Goal: Information Seeking & Learning: Learn about a topic

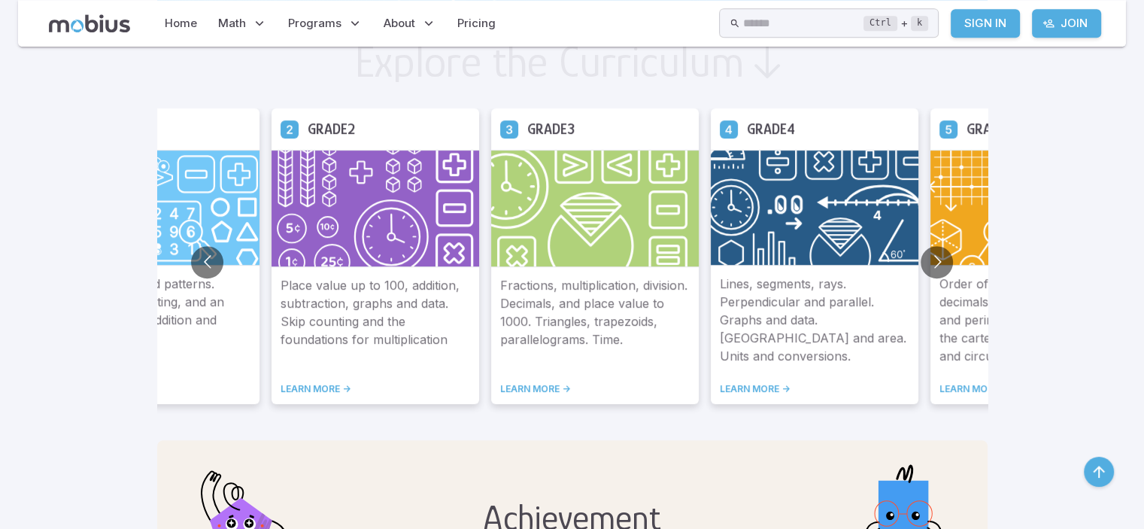
scroll to position [835, 0]
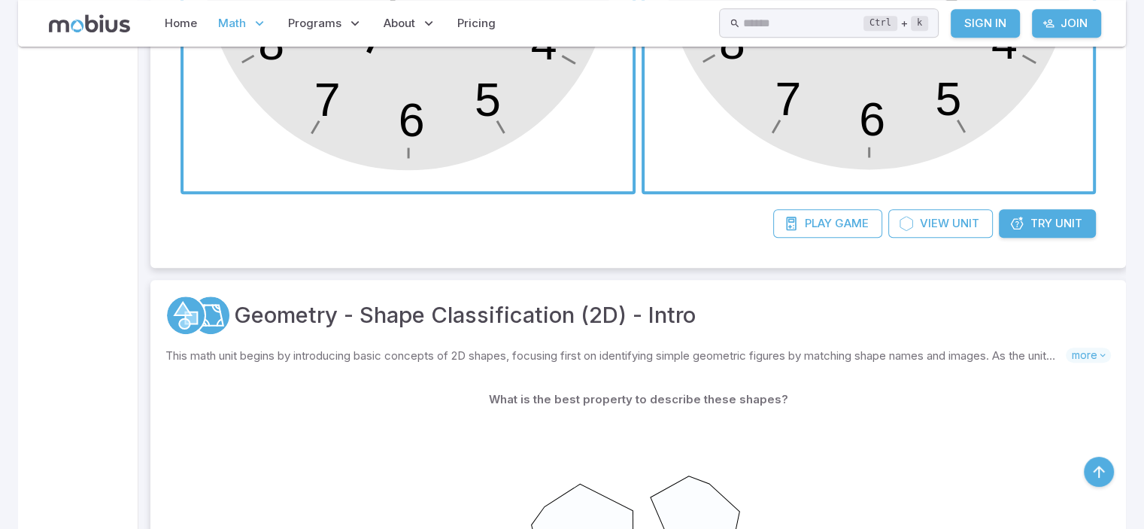
scroll to position [746, 0]
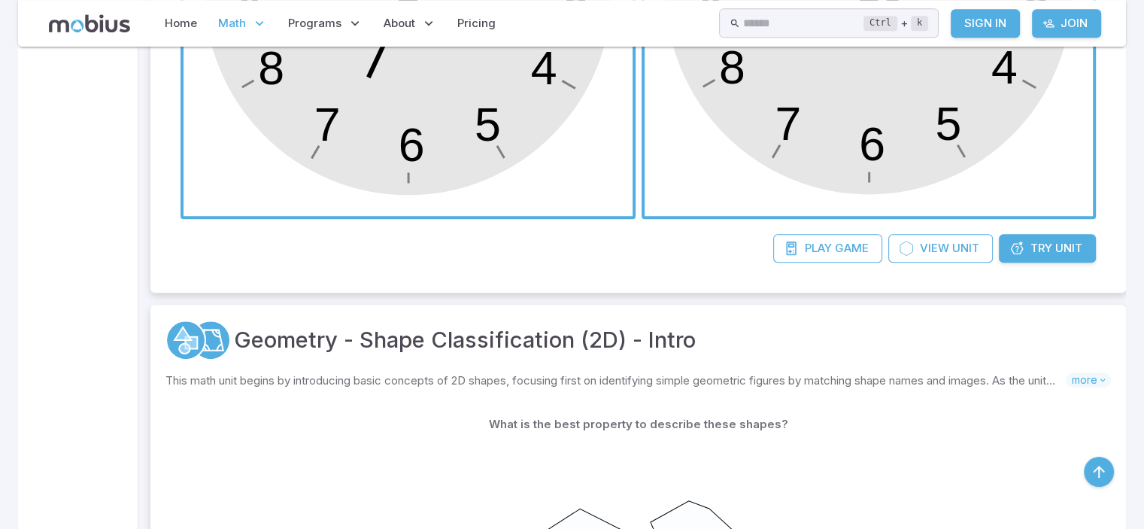
click at [1077, 245] on span "Unit" at bounding box center [1068, 248] width 27 height 17
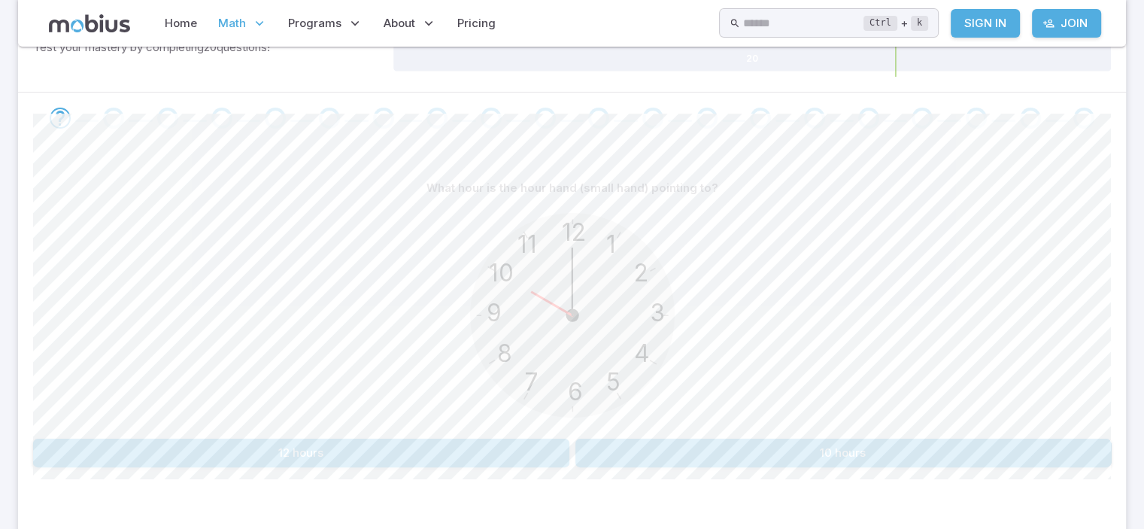
scroll to position [271, 0]
click at [864, 427] on div "12 6 3 9 1 2 11 10 5 4 7 8" at bounding box center [572, 314] width 1078 height 230
click at [854, 451] on button "10 hours" at bounding box center [844, 450] width 536 height 29
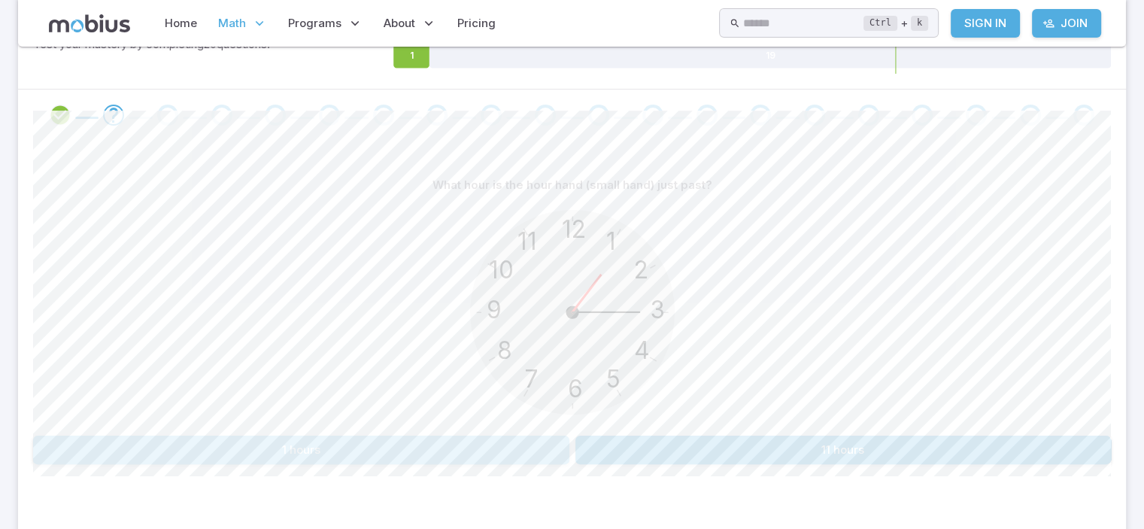
click at [338, 445] on button "1 hours" at bounding box center [301, 450] width 536 height 29
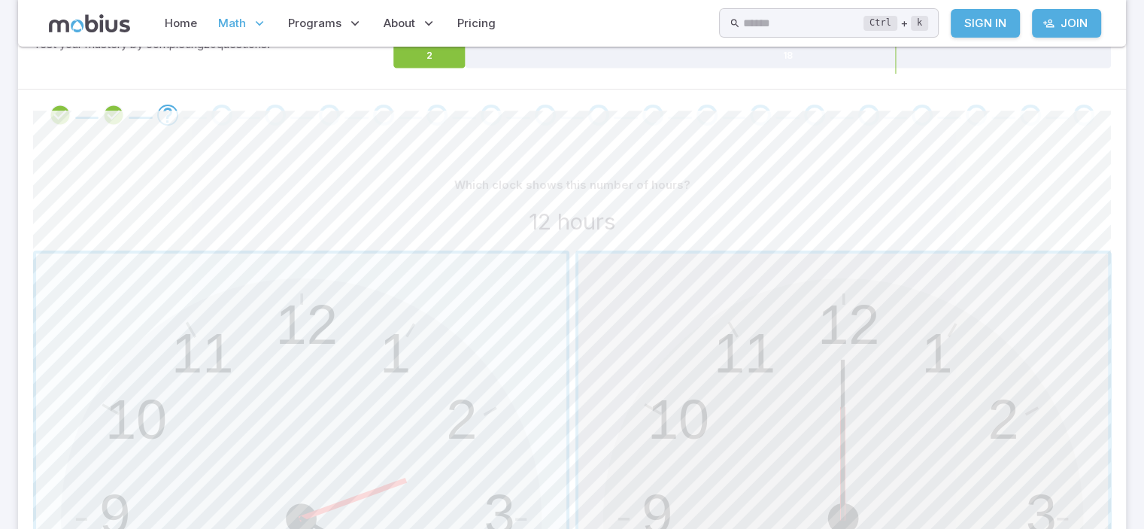
click at [749, 459] on span "button" at bounding box center [844, 519] width 530 height 530
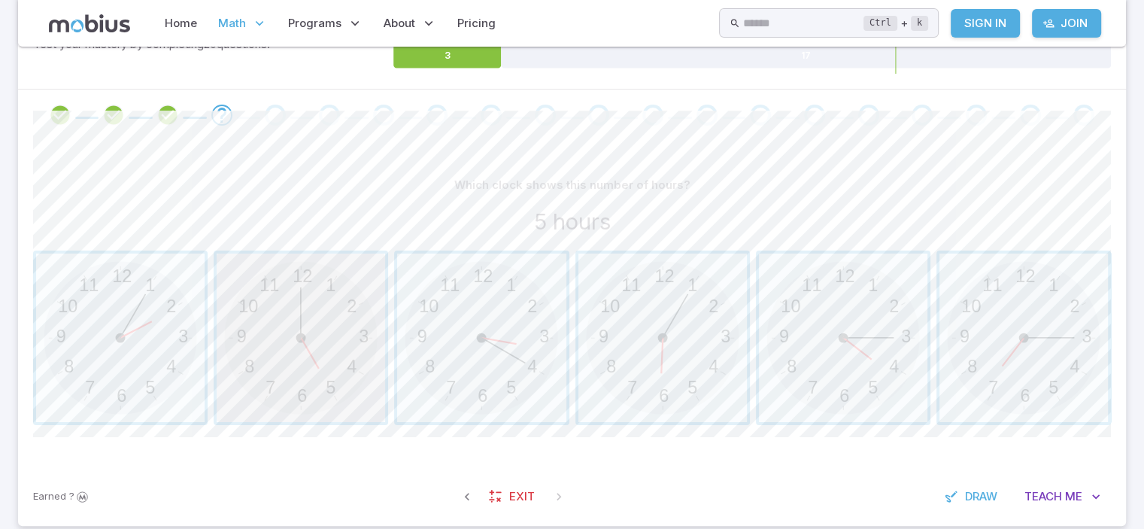
click at [362, 363] on span "button" at bounding box center [301, 338] width 169 height 169
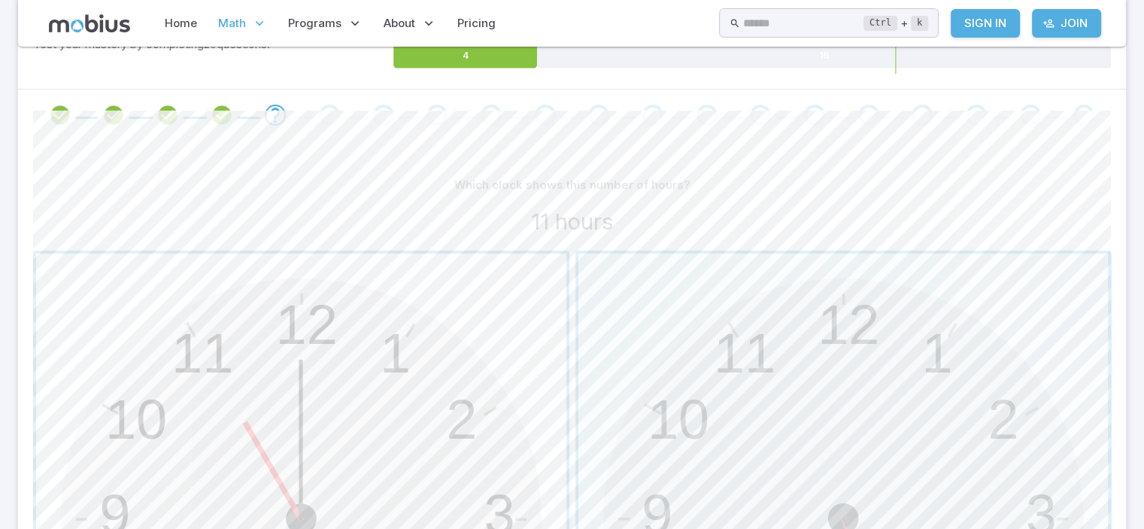
click at [461, 324] on span "button" at bounding box center [301, 519] width 530 height 530
click at [544, 352] on span "button" at bounding box center [301, 519] width 530 height 530
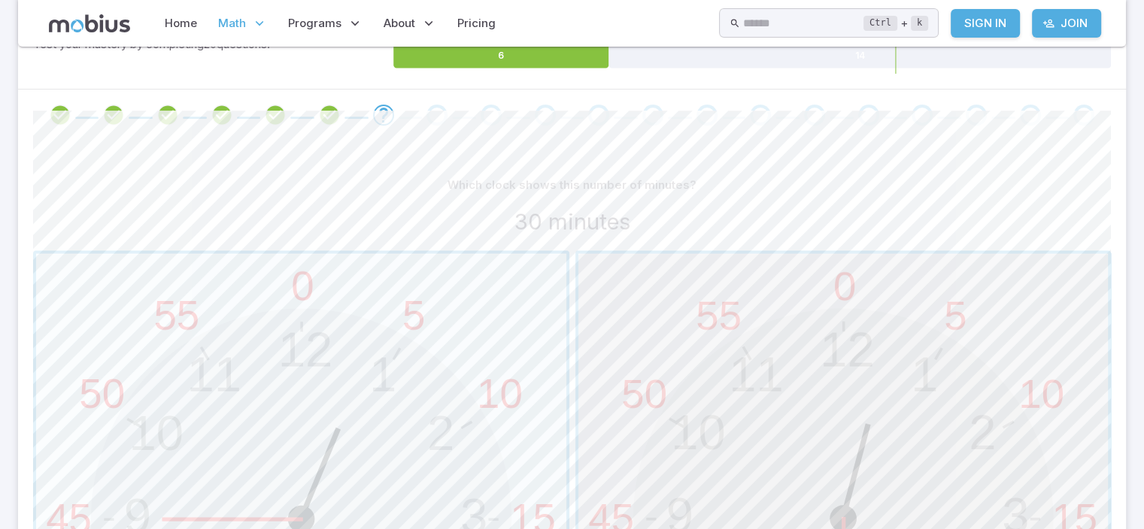
click at [774, 429] on span "button" at bounding box center [844, 519] width 530 height 530
click at [489, 366] on span "button" at bounding box center [301, 519] width 530 height 530
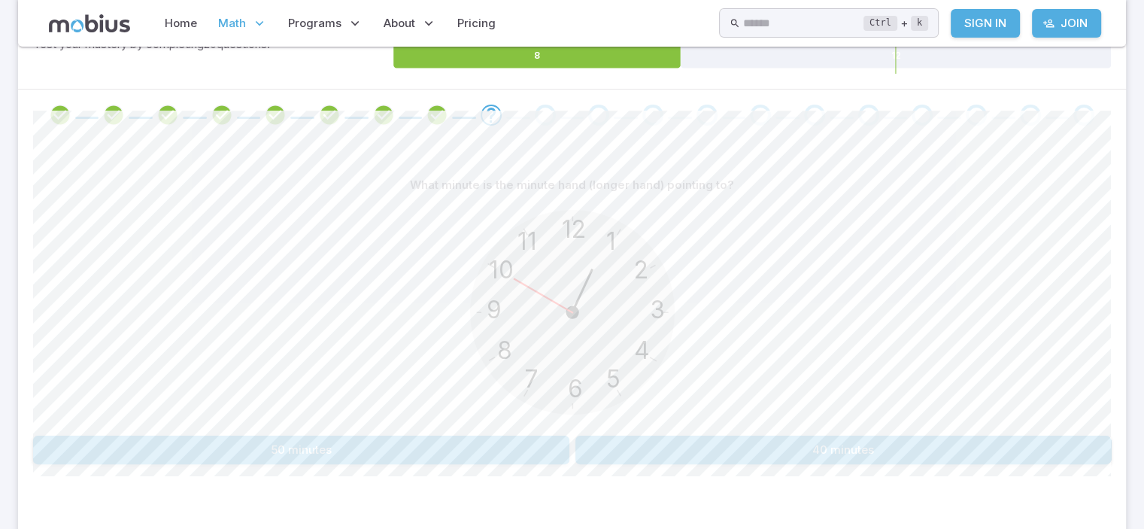
click at [631, 456] on button "40 minutes" at bounding box center [844, 450] width 536 height 29
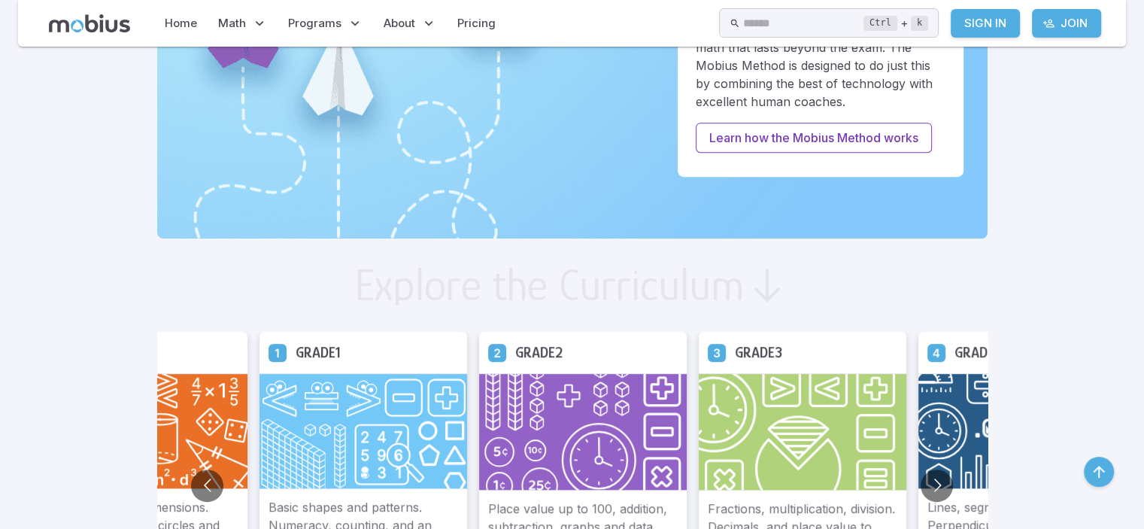
scroll to position [991, 0]
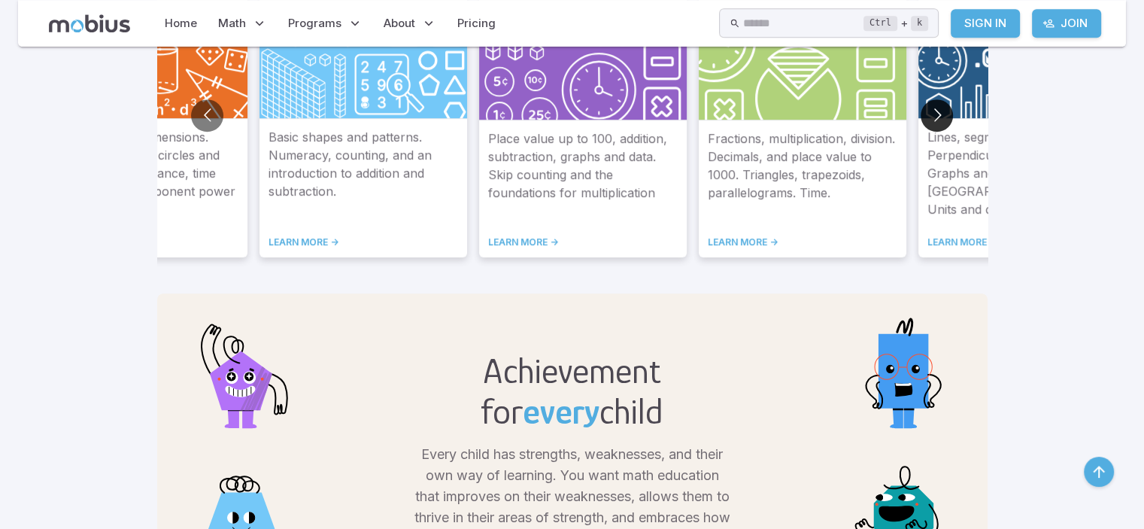
click at [933, 99] on button "Go to next slide" at bounding box center [937, 115] width 32 height 32
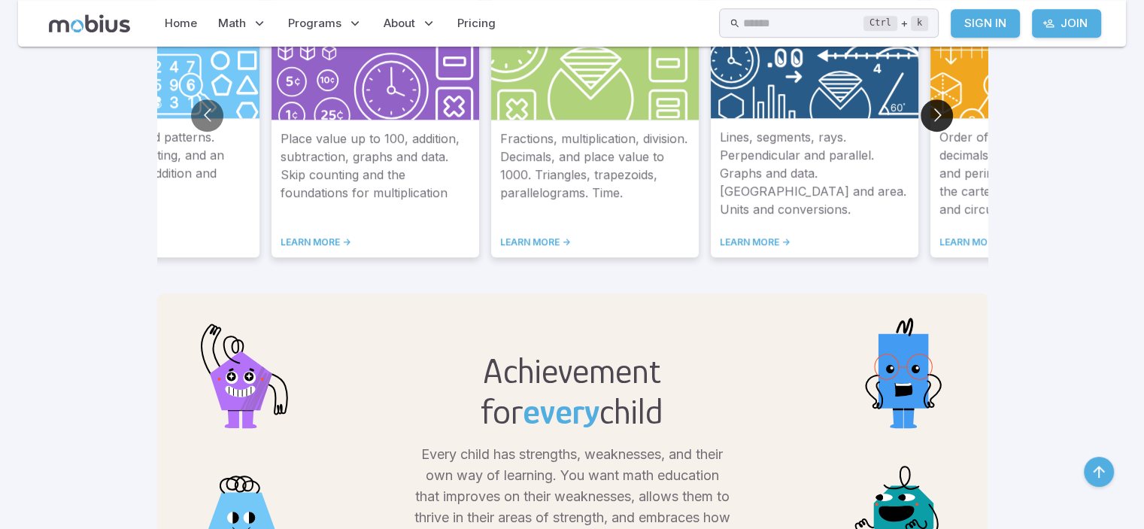
click at [939, 106] on button "Go to next slide" at bounding box center [937, 115] width 32 height 32
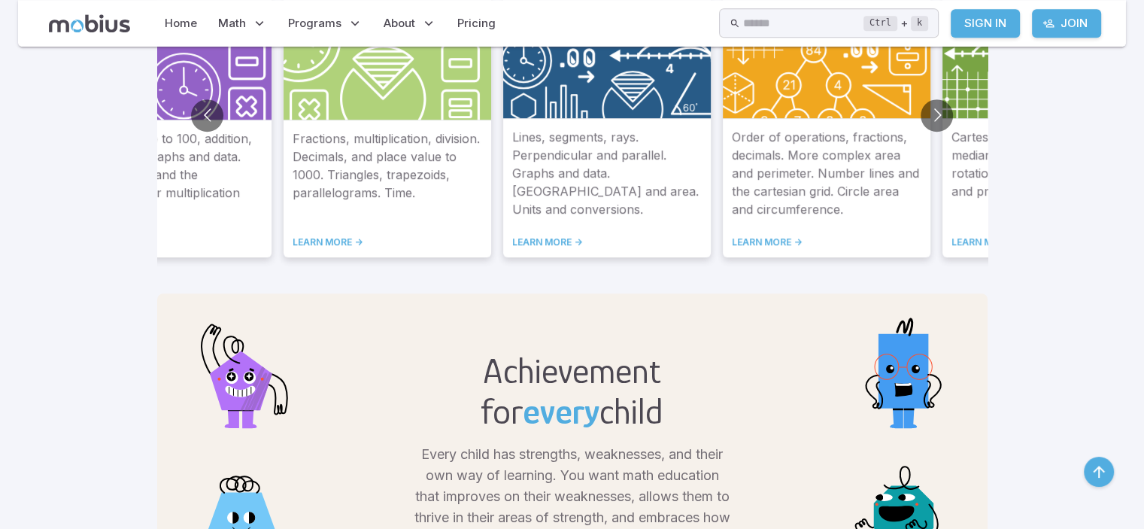
click at [853, 120] on div "Order of operations, fractions, decimals. More complex area and perimeter. Numb…" at bounding box center [827, 188] width 208 height 138
click at [784, 238] on link "LEARN MORE ->" at bounding box center [827, 242] width 190 height 12
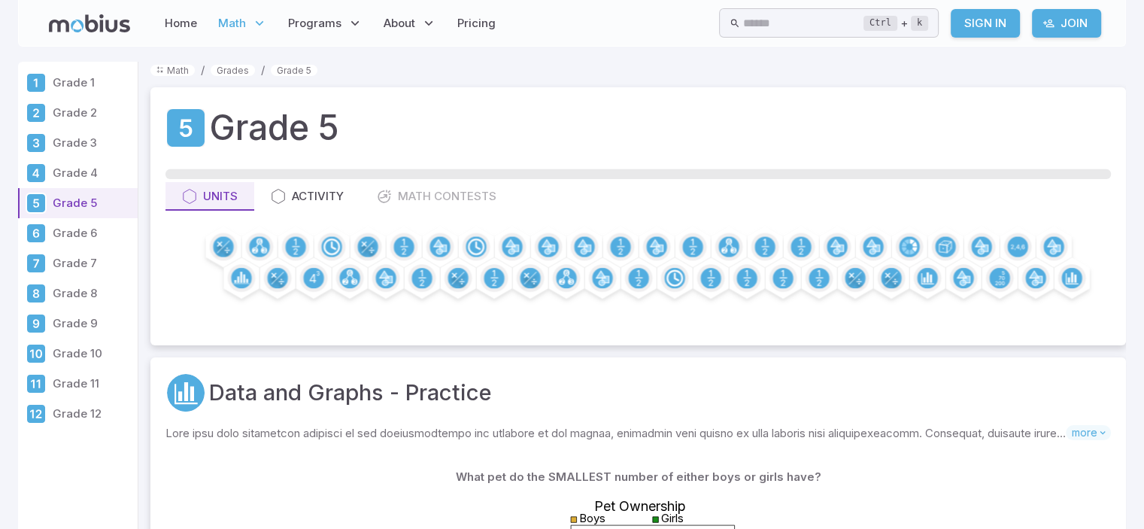
click at [104, 174] on p "Grade 4" at bounding box center [92, 173] width 79 height 17
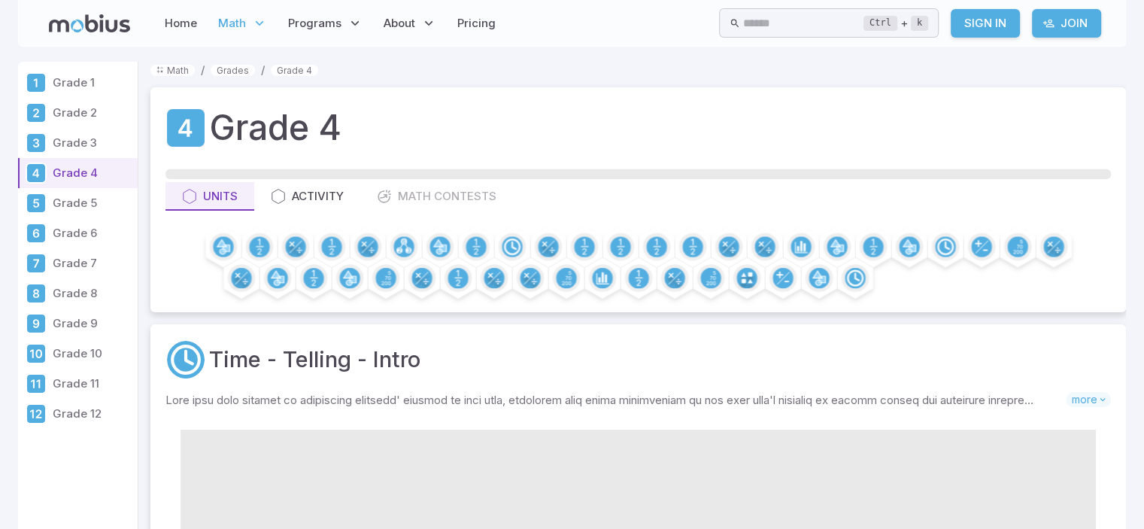
click at [111, 88] on p "Grade 1" at bounding box center [92, 82] width 79 height 17
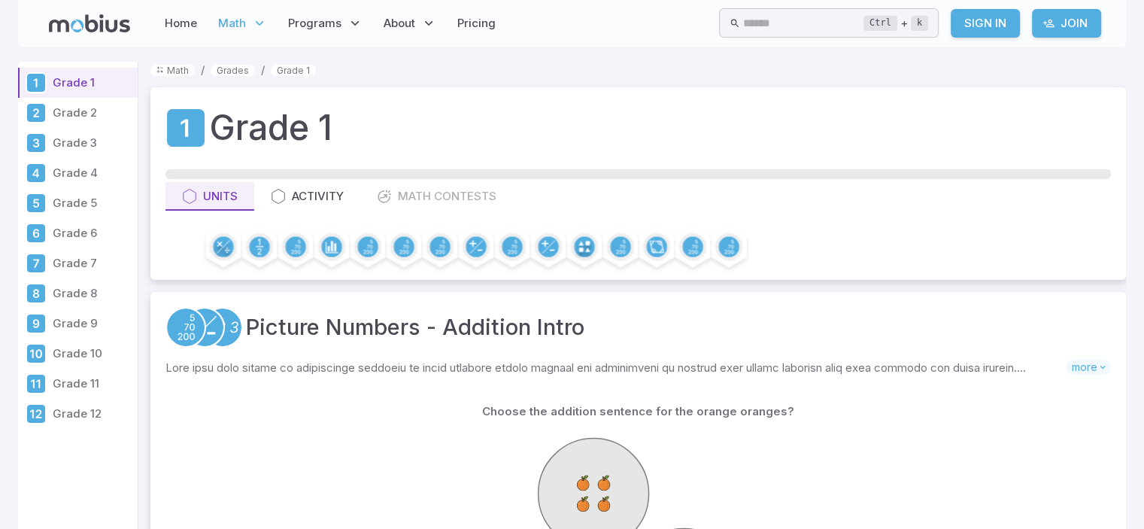
click at [87, 169] on p "Grade 4" at bounding box center [92, 173] width 79 height 17
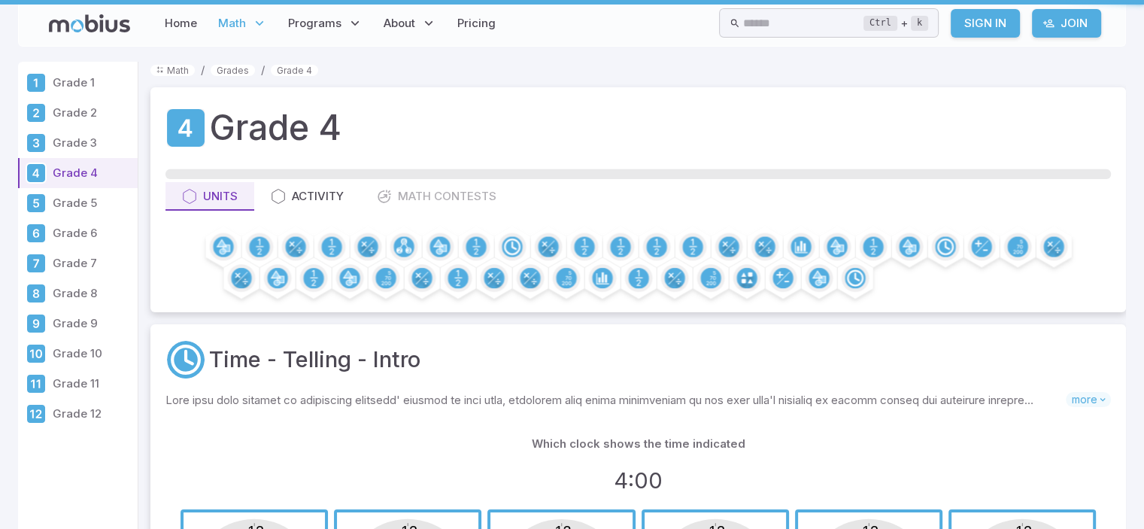
click at [87, 169] on p "Grade 4" at bounding box center [92, 173] width 79 height 17
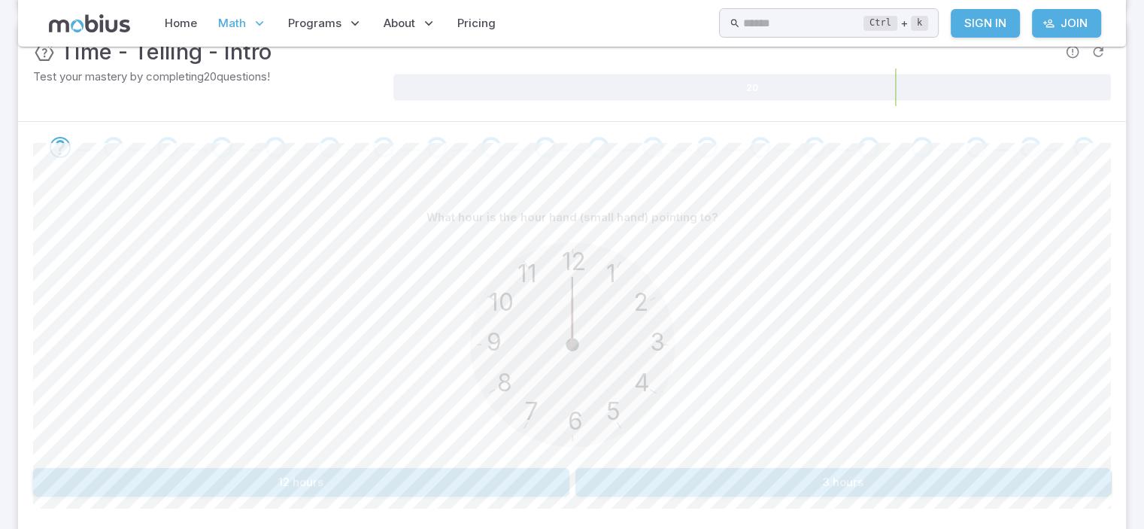
scroll to position [241, 0]
click at [518, 481] on button "12 hours" at bounding box center [301, 480] width 536 height 29
click at [644, 489] on button "8 hours" at bounding box center [844, 480] width 536 height 29
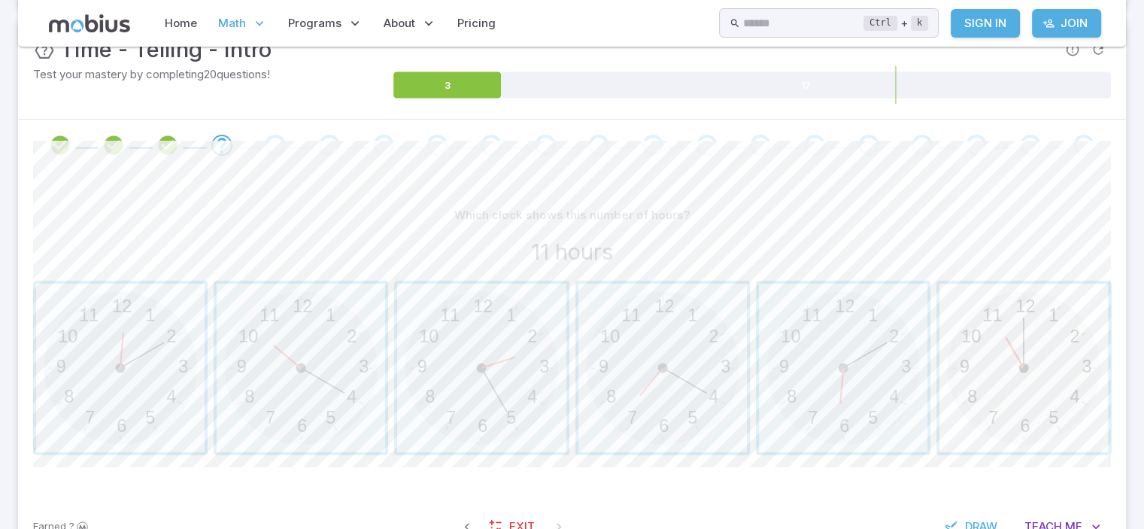
click at [1086, 317] on span "button" at bounding box center [1024, 368] width 169 height 169
click at [669, 369] on span "button" at bounding box center [663, 368] width 169 height 169
click at [187, 11] on link "Home" at bounding box center [180, 23] width 41 height 35
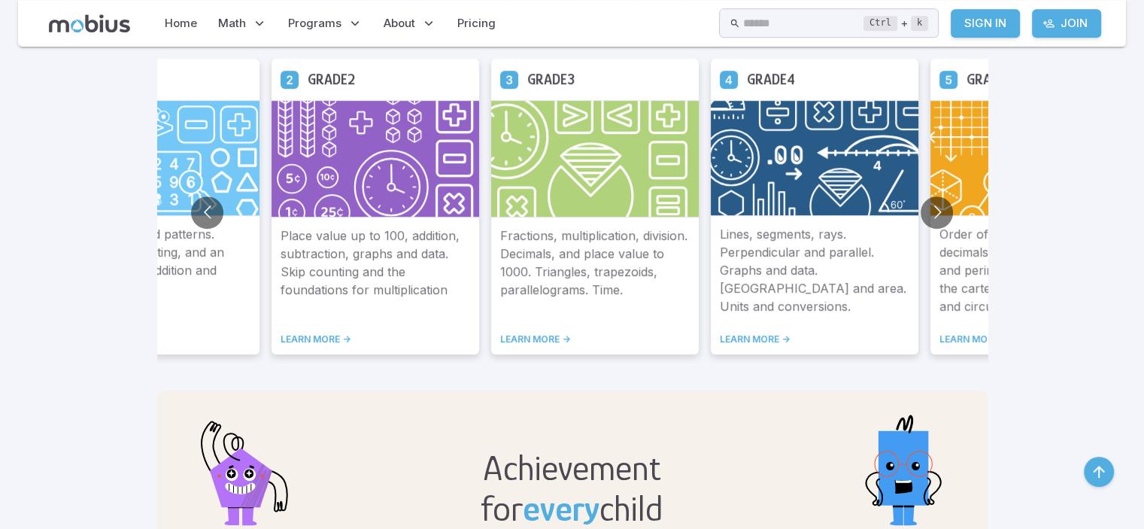
scroll to position [903, 0]
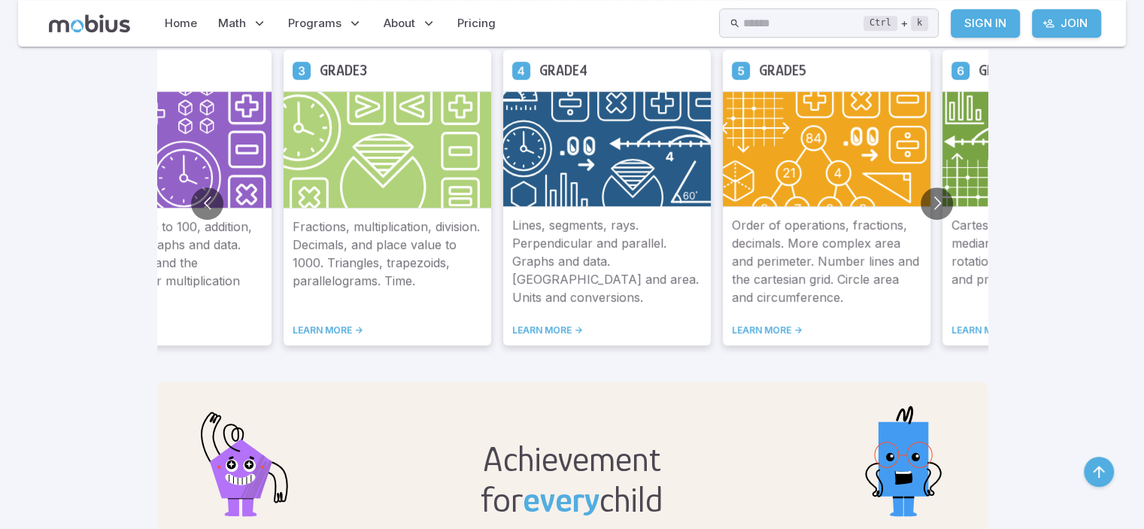
click at [652, 267] on p "Lines, segments, rays. Perpendicular and parallel. Graphs and data. [GEOGRAPHIC…" at bounding box center [607, 261] width 190 height 90
click at [618, 138] on img at bounding box center [607, 149] width 208 height 116
click at [572, 68] on h5 "Grade 4" at bounding box center [563, 70] width 48 height 23
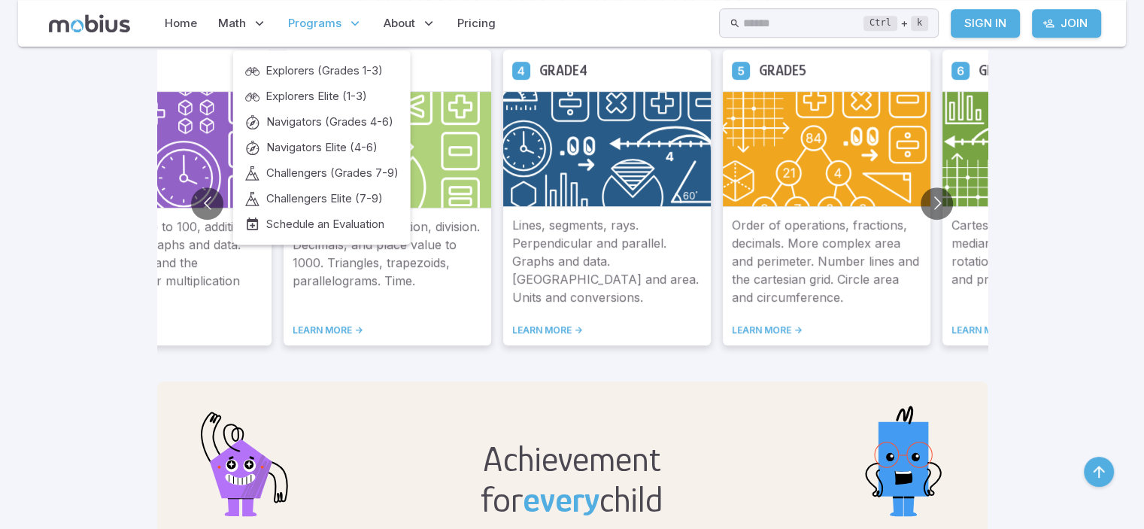
click at [356, 18] on icon at bounding box center [355, 23] width 15 height 15
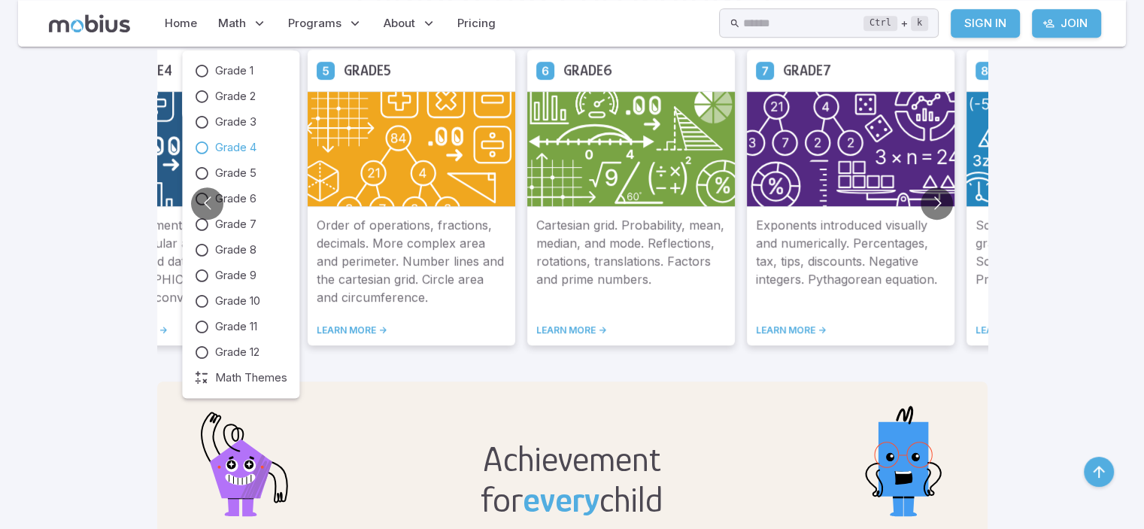
click at [256, 151] on span "Grade 4" at bounding box center [235, 147] width 41 height 17
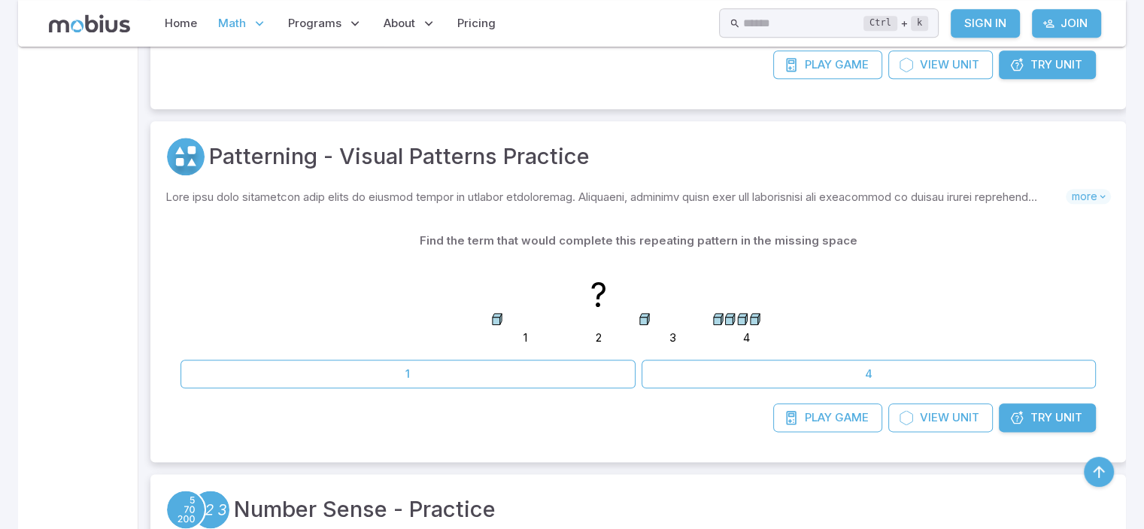
scroll to position [1761, 0]
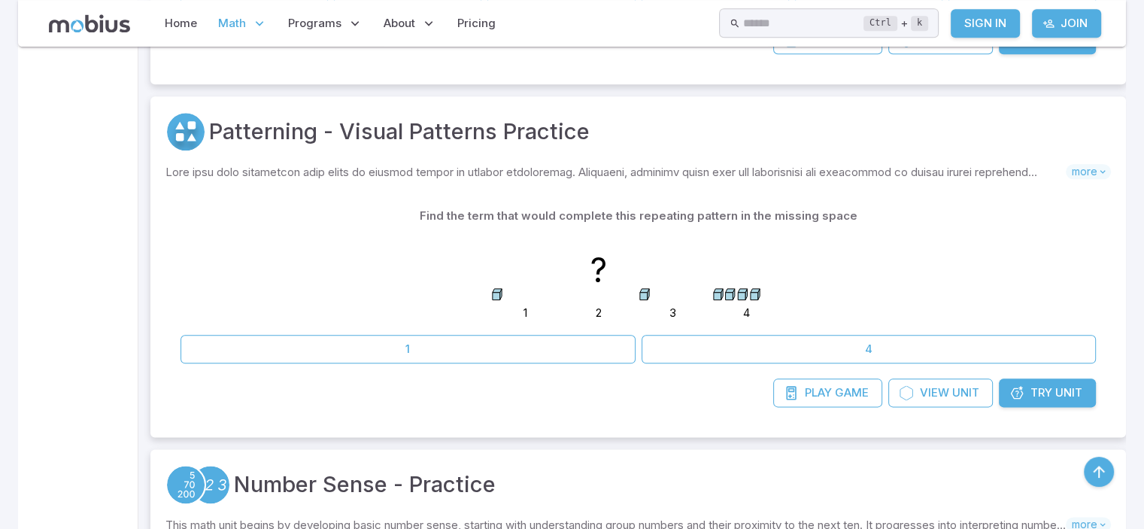
click at [1034, 384] on span "Try" at bounding box center [1042, 392] width 22 height 17
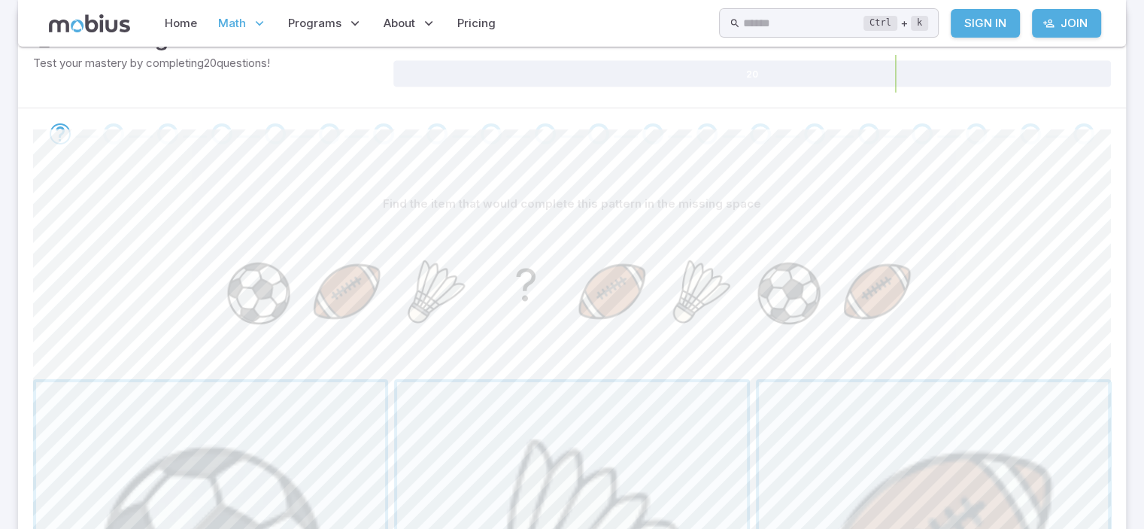
scroll to position [271, 0]
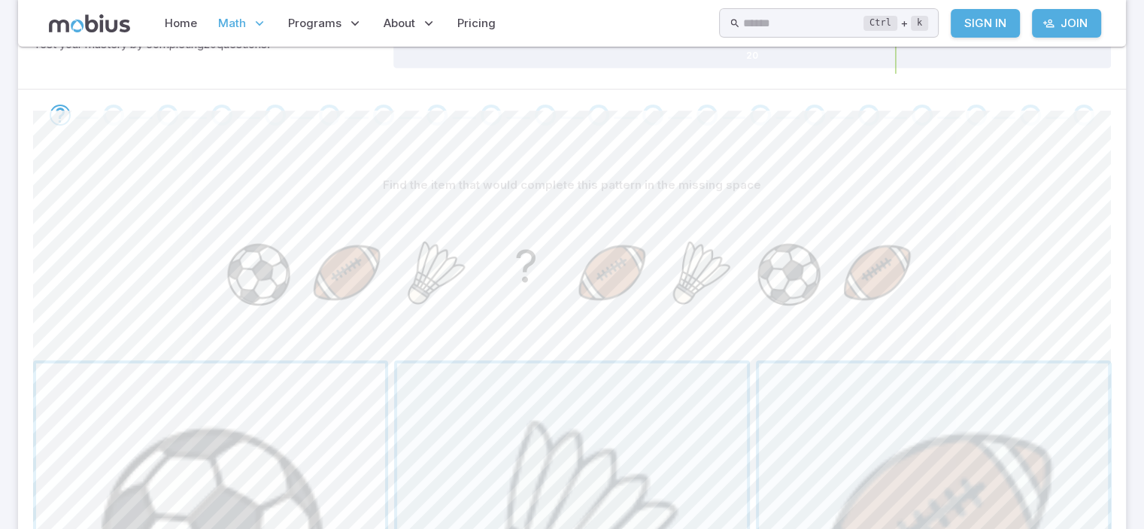
click at [175, 485] on span "button" at bounding box center [210, 537] width 349 height 349
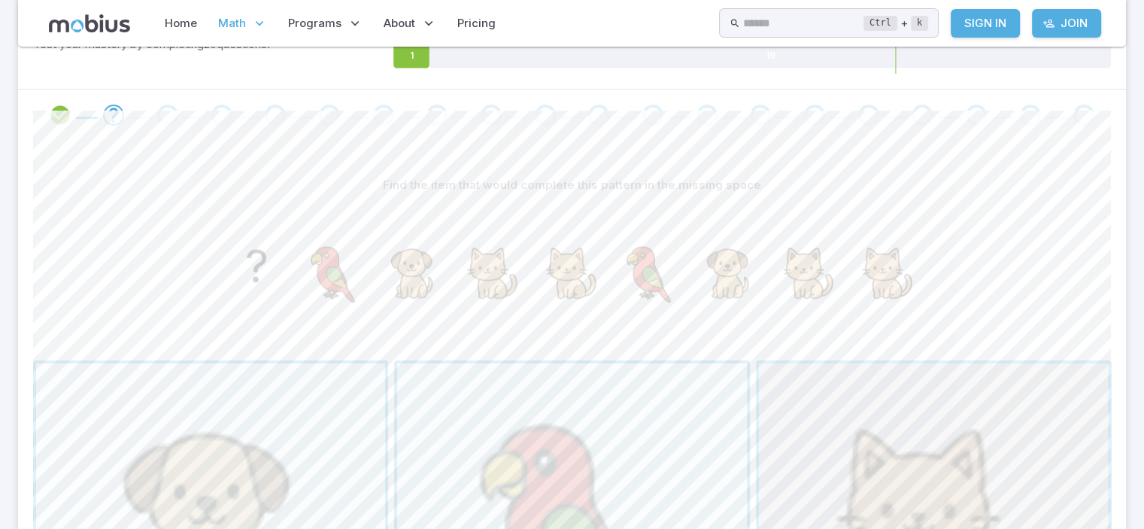
click at [883, 402] on span "button" at bounding box center [933, 537] width 349 height 349
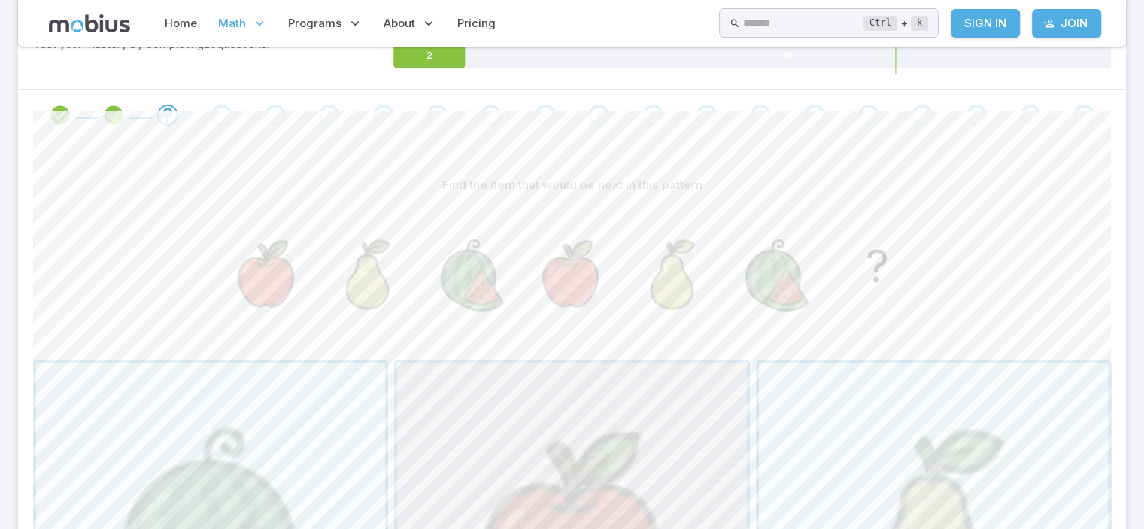
click at [486, 405] on span "button" at bounding box center [571, 537] width 349 height 349
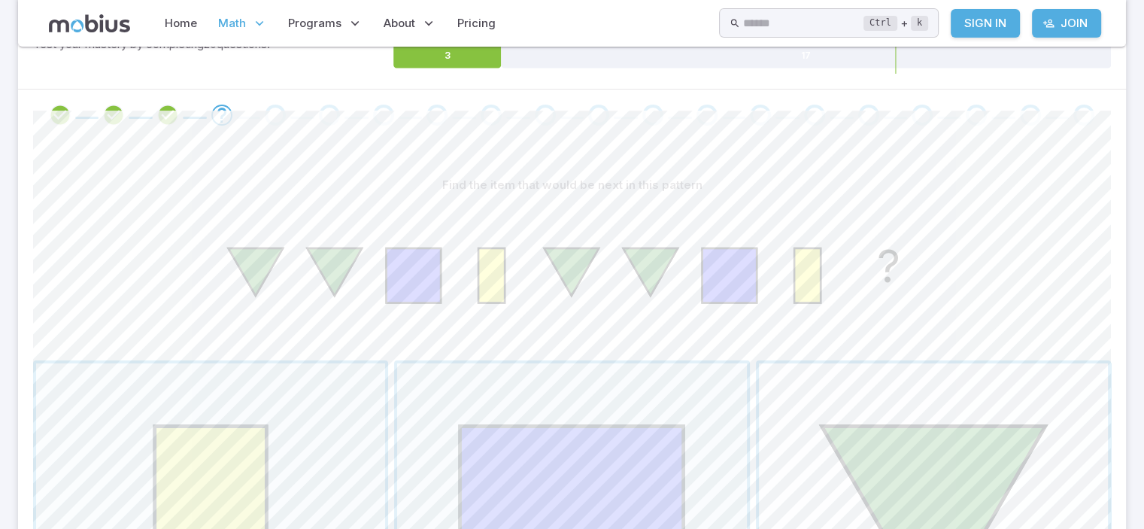
click at [806, 398] on span "button" at bounding box center [933, 537] width 349 height 349
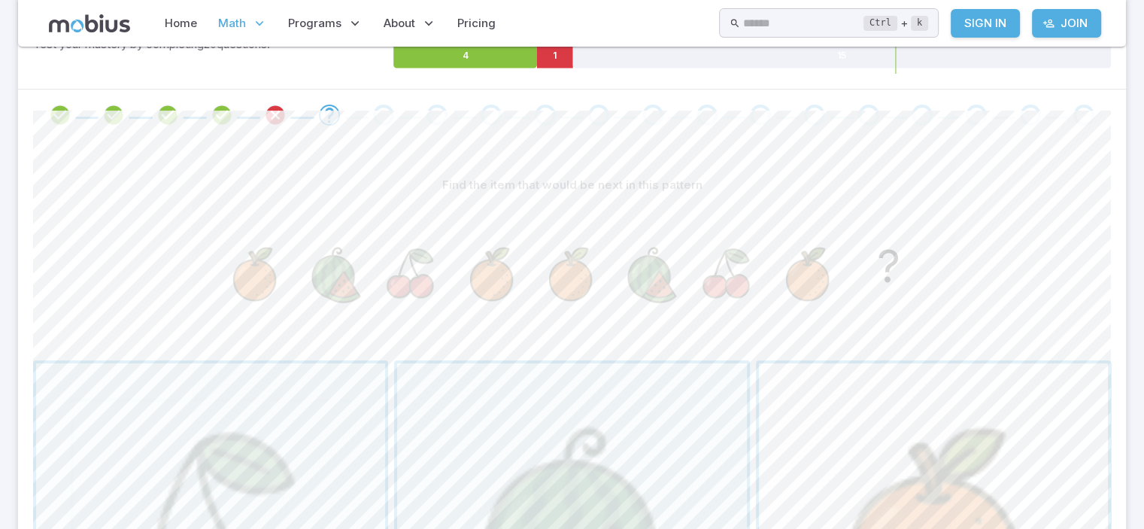
click at [813, 422] on span "button" at bounding box center [933, 537] width 349 height 349
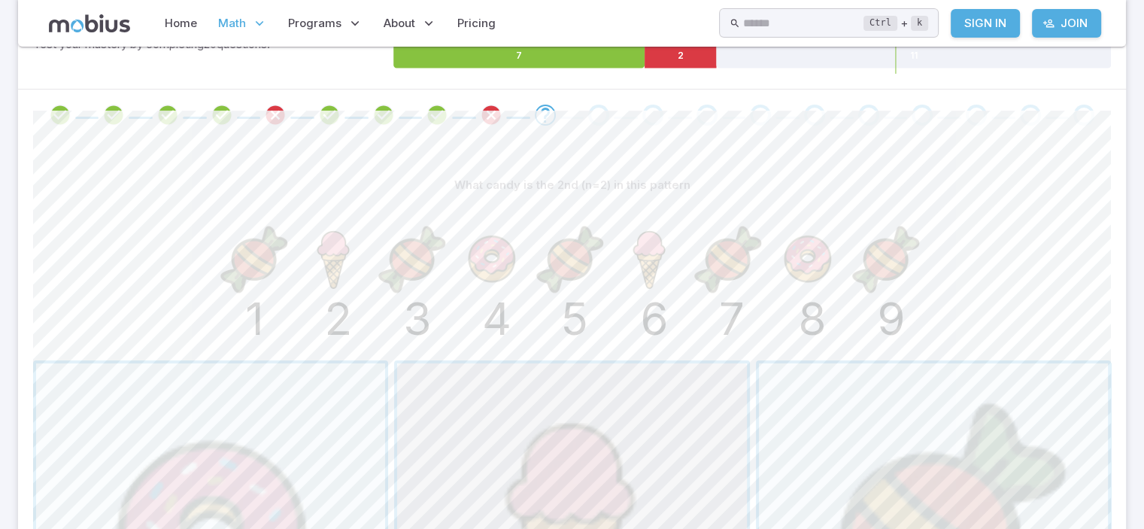
click at [424, 402] on span "button" at bounding box center [571, 537] width 349 height 349
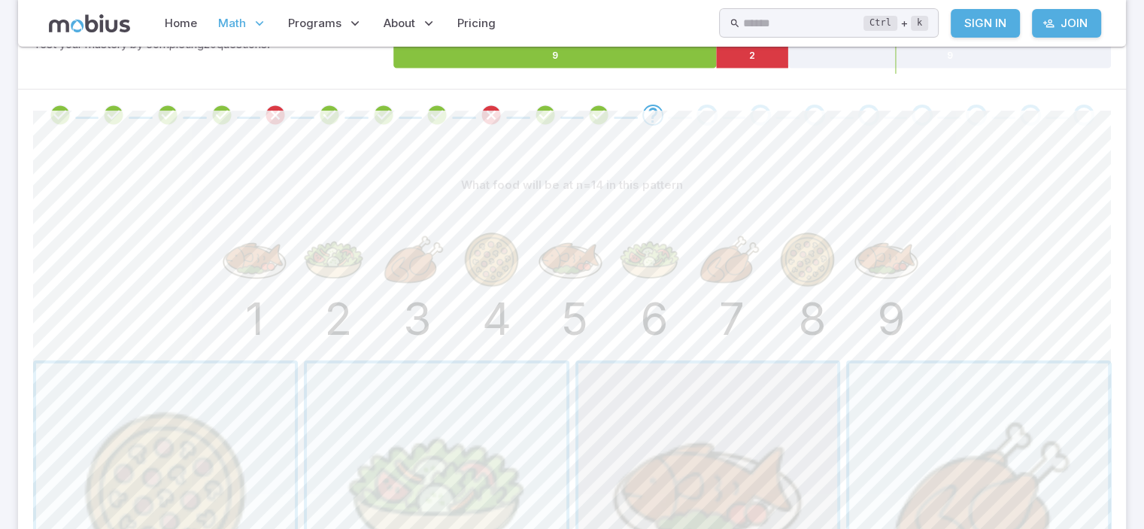
click at [611, 445] on span "button" at bounding box center [708, 492] width 259 height 259
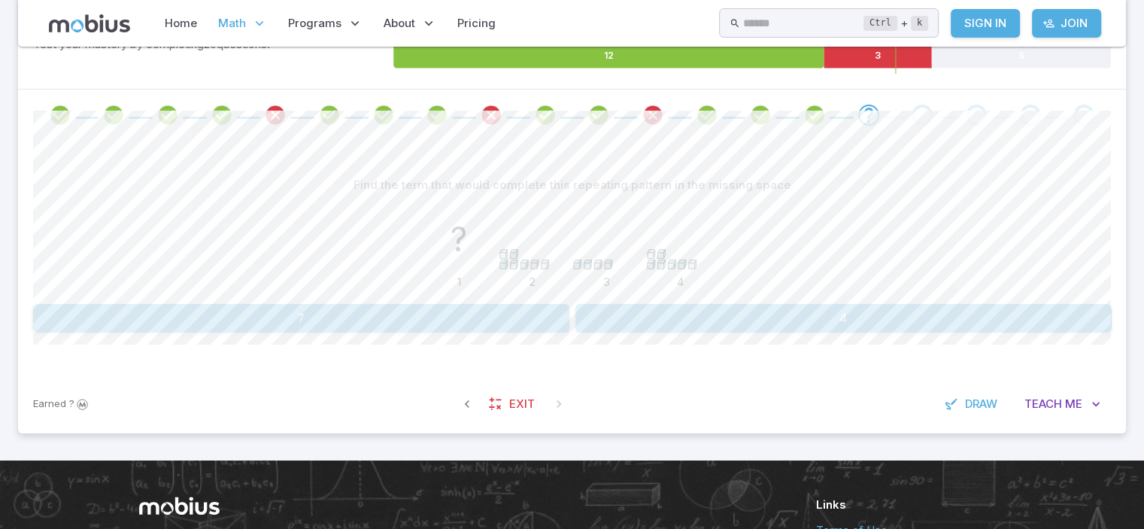
click at [617, 317] on button "4" at bounding box center [844, 318] width 536 height 29
click at [648, 304] on button "7, 2, 7, 2" at bounding box center [844, 318] width 536 height 29
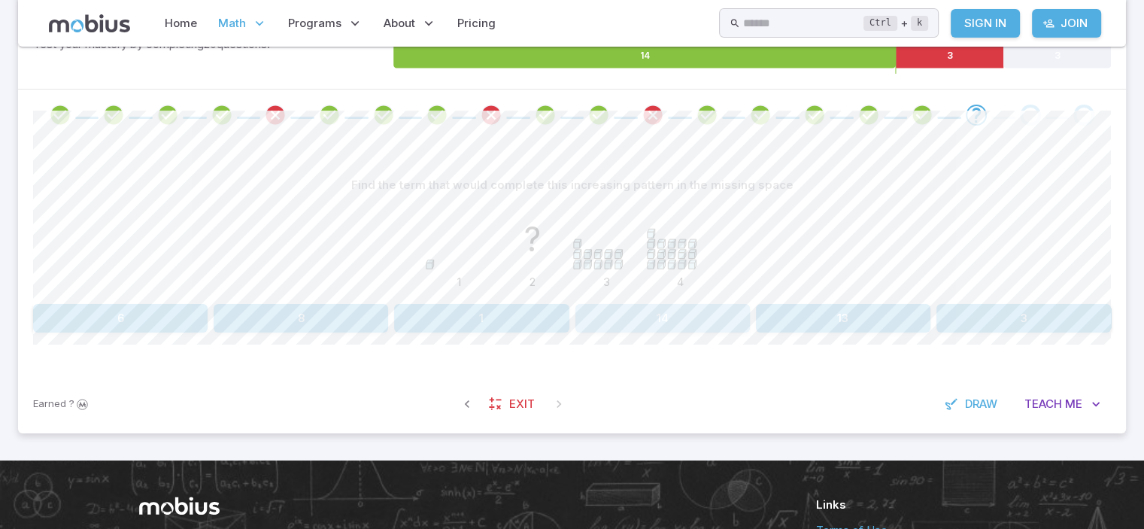
click at [648, 304] on button "14" at bounding box center [663, 318] width 175 height 29
click at [542, 314] on button "2, 6, 2, 6" at bounding box center [301, 318] width 536 height 29
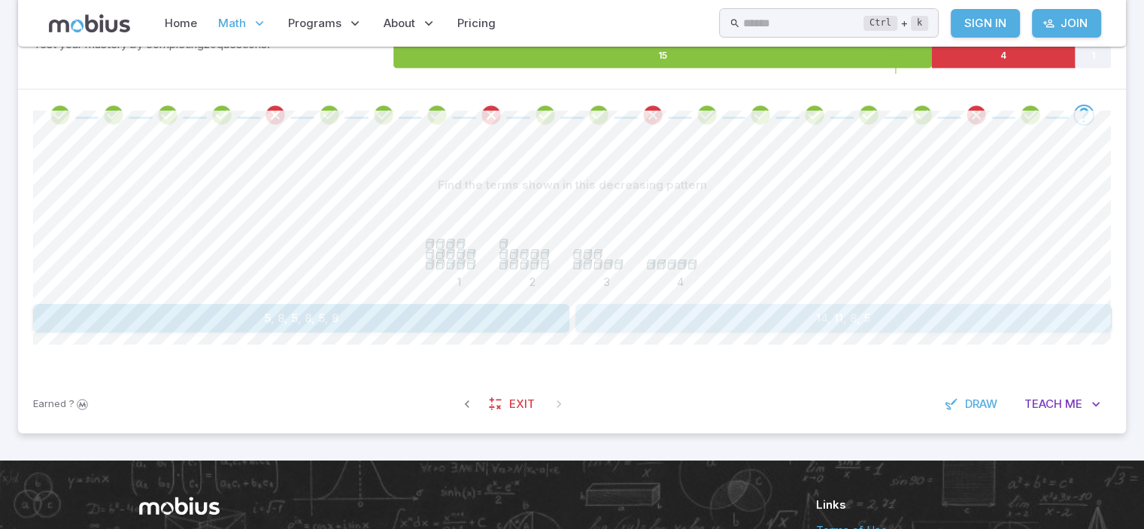
click at [620, 321] on button "14, 11, 8, 5" at bounding box center [844, 318] width 536 height 29
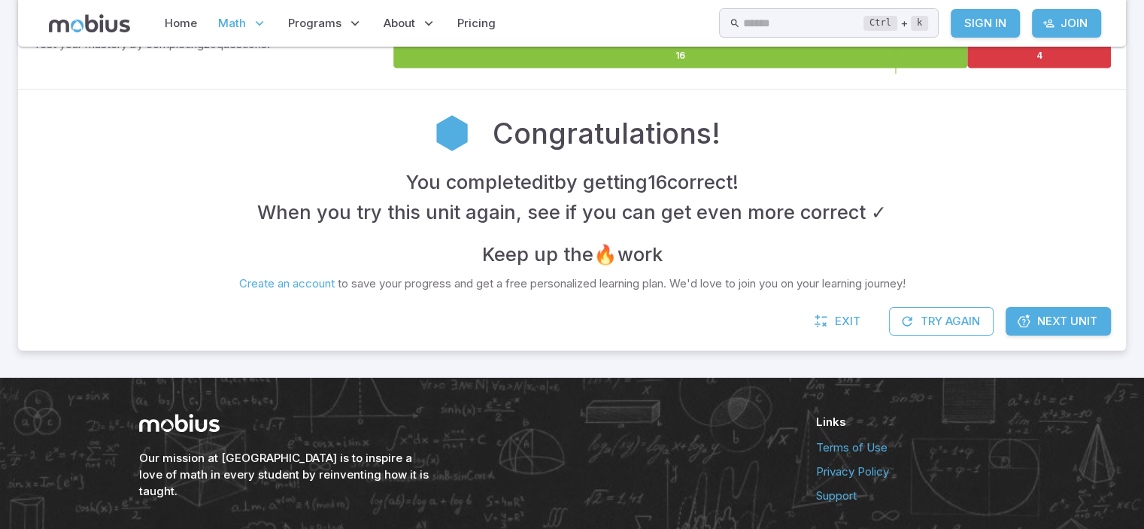
scroll to position [184, 0]
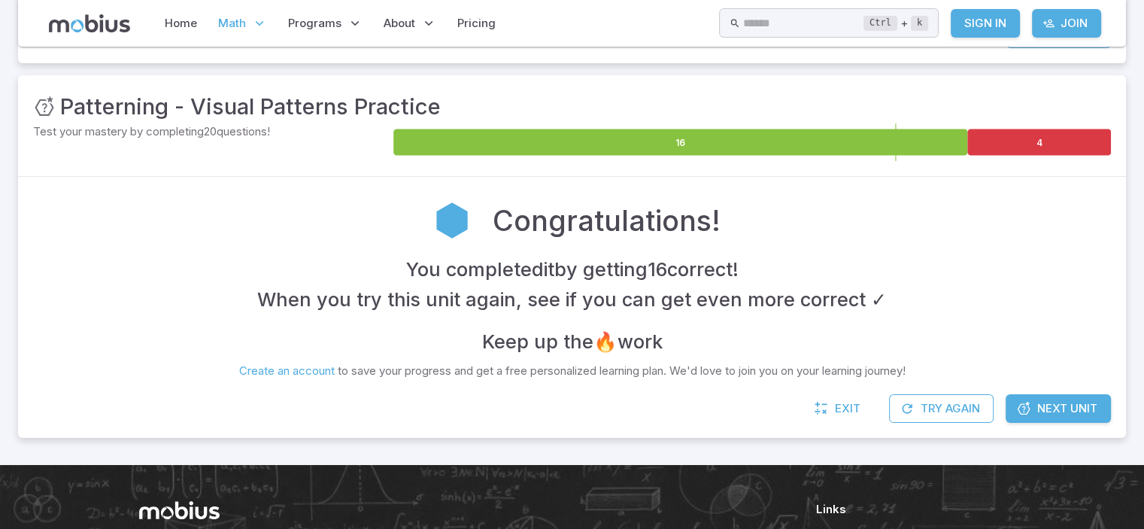
click at [866, 445] on div "Math / Grades / Grade 4 / Patterning - Visual Patterns Practice Patterning - Vi…" at bounding box center [572, 164] width 1108 height 572
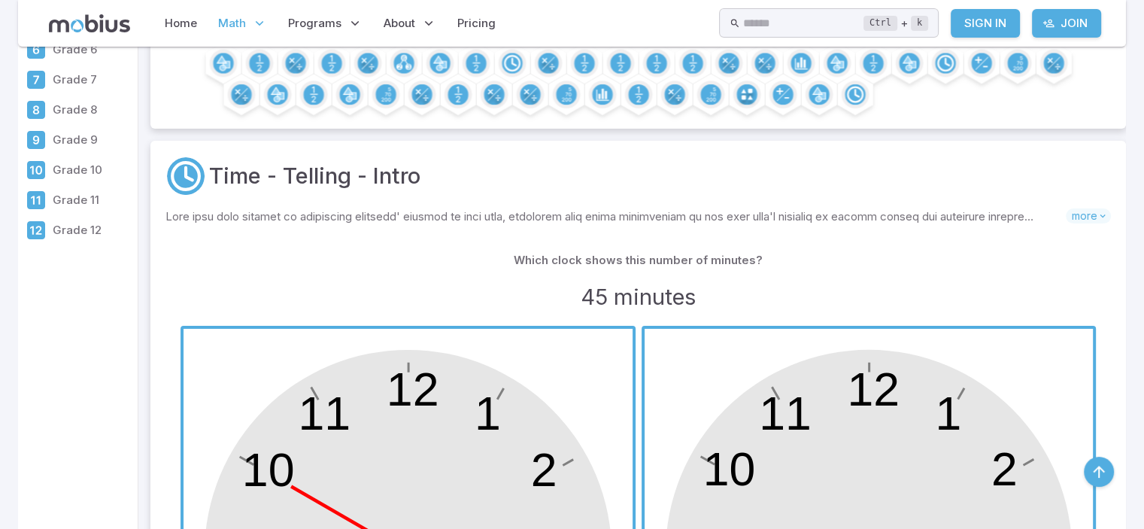
scroll to position [1761, 0]
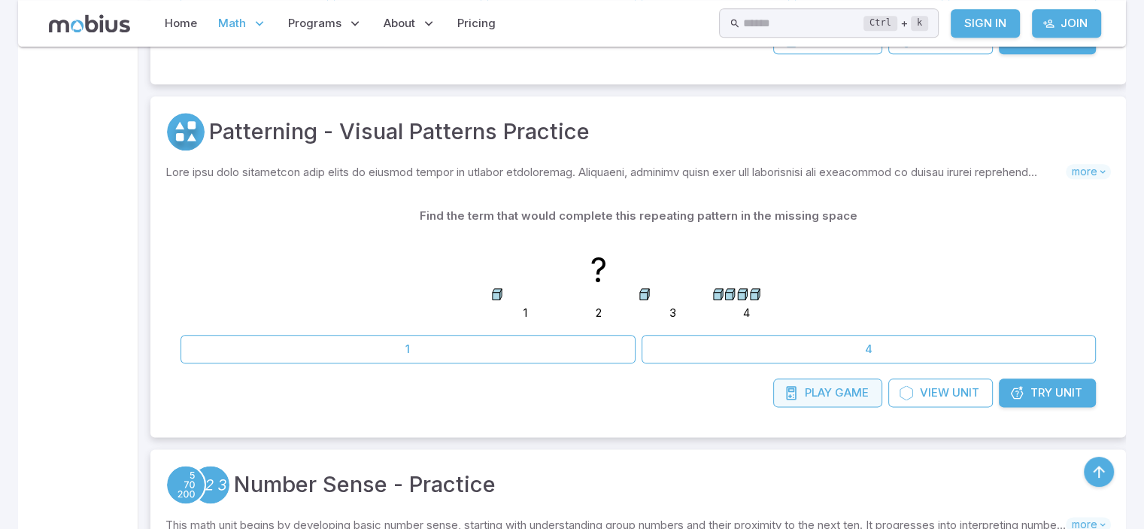
click at [820, 393] on span "Play" at bounding box center [818, 392] width 27 height 17
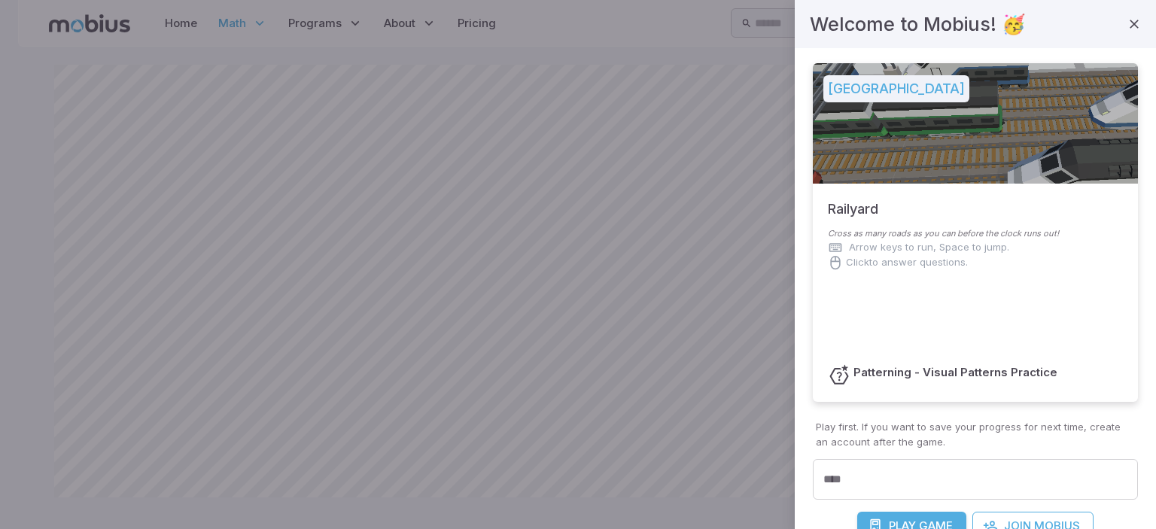
click at [873, 96] on h5 "[GEOGRAPHIC_DATA]" at bounding box center [896, 88] width 146 height 27
click at [958, 263] on p "Click to answer questions." at bounding box center [907, 262] width 122 height 15
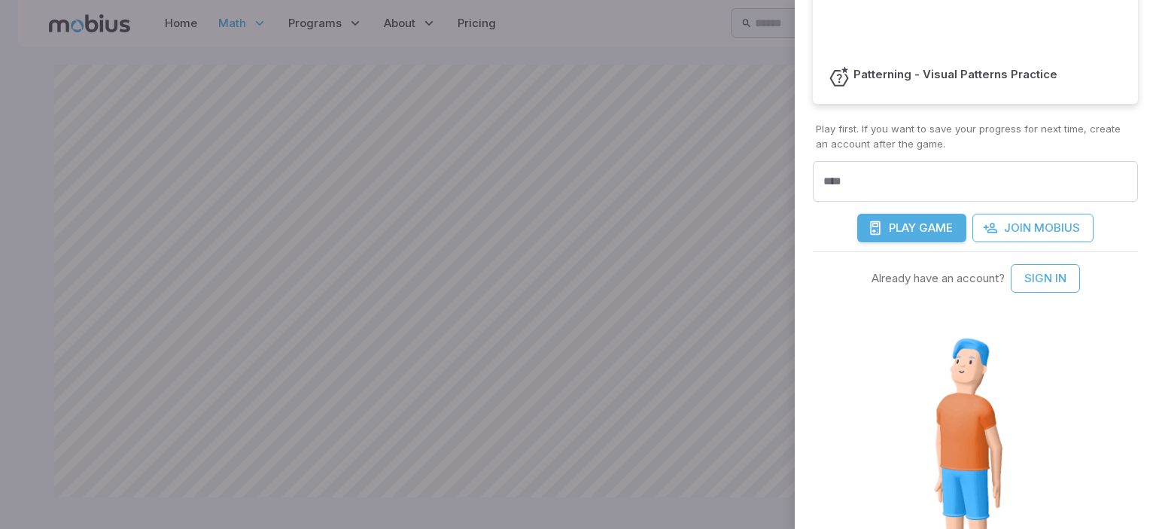
scroll to position [68, 0]
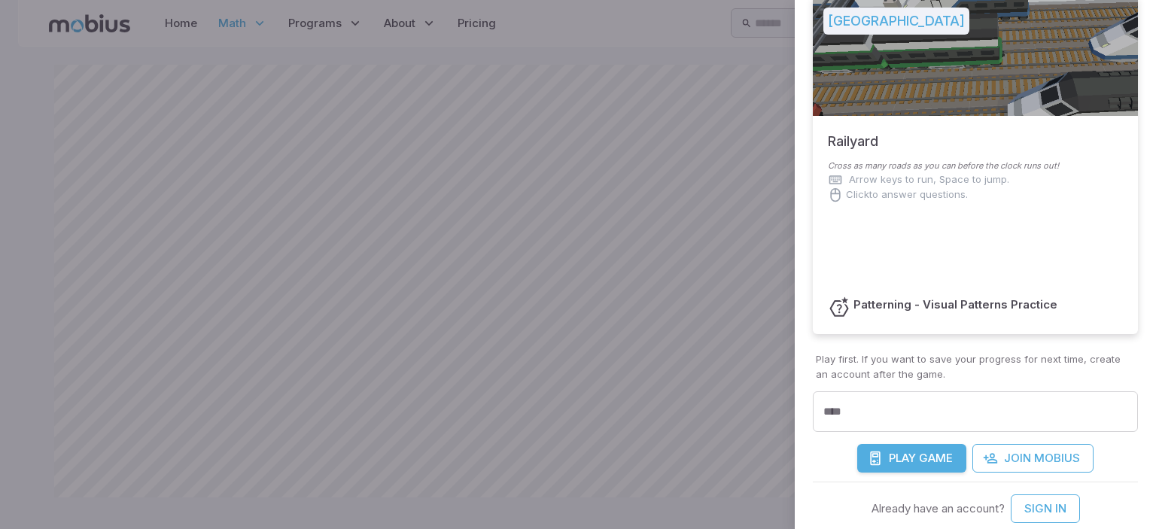
click at [749, 331] on div at bounding box center [578, 264] width 1156 height 529
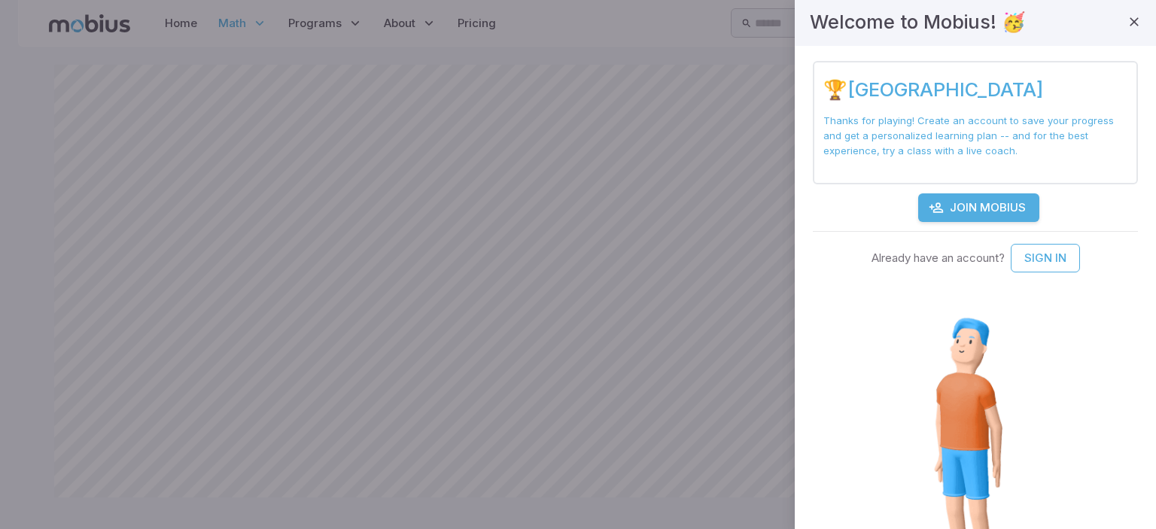
scroll to position [0, 0]
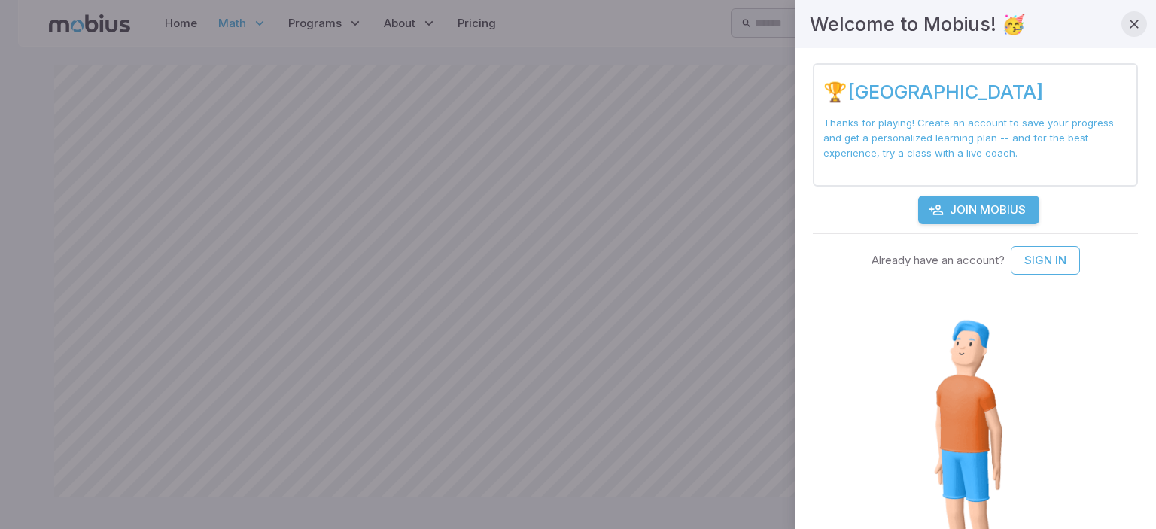
click at [1126, 21] on icon "button" at bounding box center [1133, 24] width 15 height 15
click at [1126, 17] on icon "button" at bounding box center [1133, 24] width 15 height 15
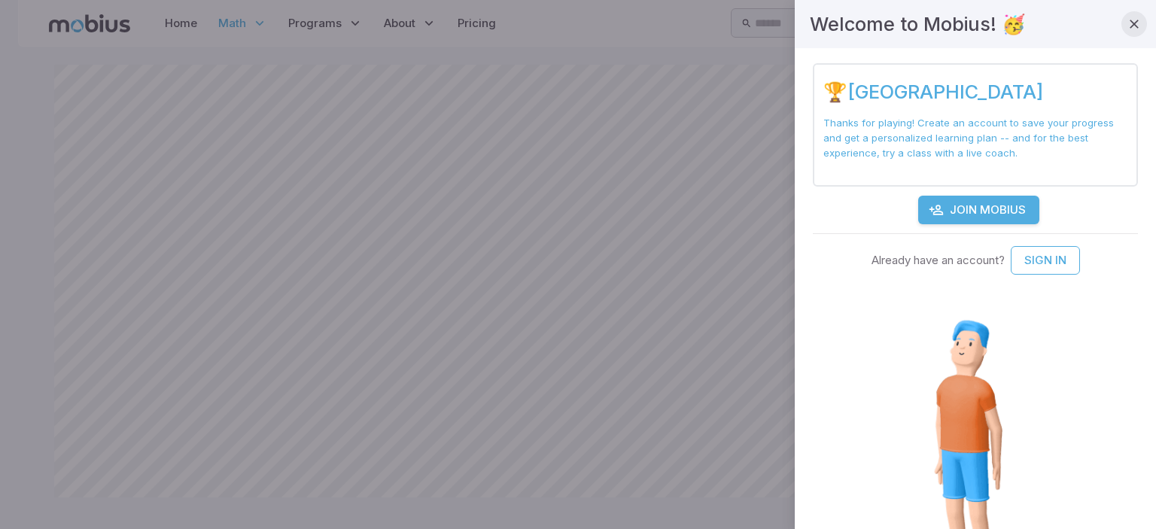
click at [1126, 17] on icon "button" at bounding box center [1133, 24] width 15 height 15
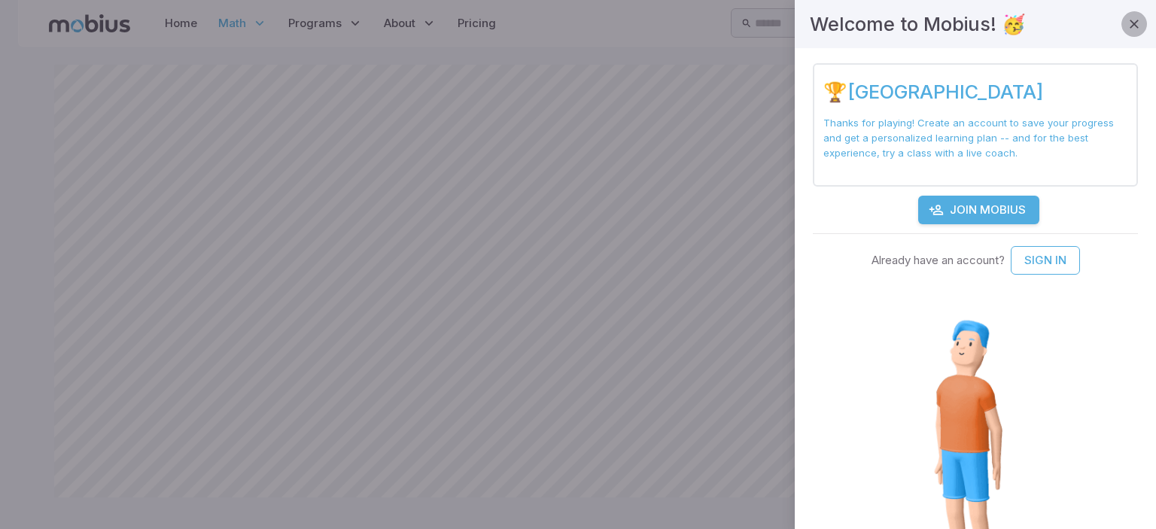
click at [1126, 17] on icon "button" at bounding box center [1133, 24] width 15 height 15
click at [718, 110] on div at bounding box center [578, 264] width 1156 height 529
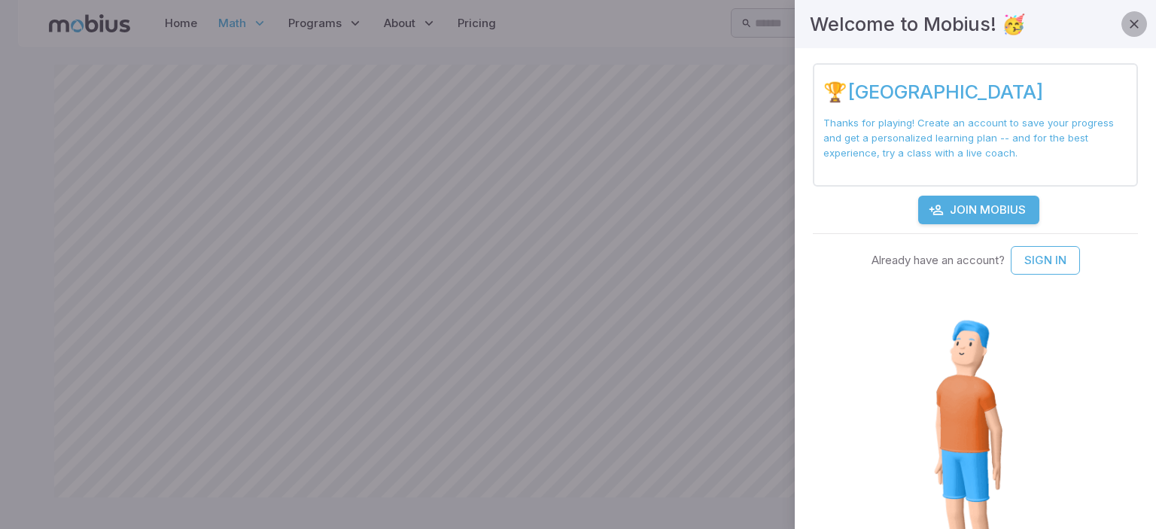
click at [1128, 12] on button "button" at bounding box center [1134, 24] width 26 height 26
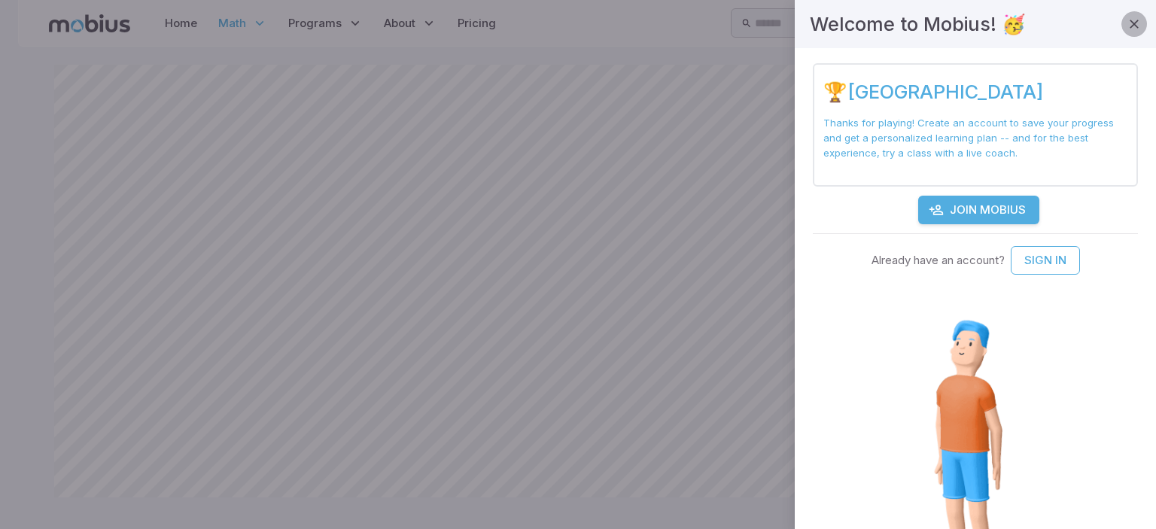
click at [1128, 12] on button "button" at bounding box center [1134, 24] width 26 height 26
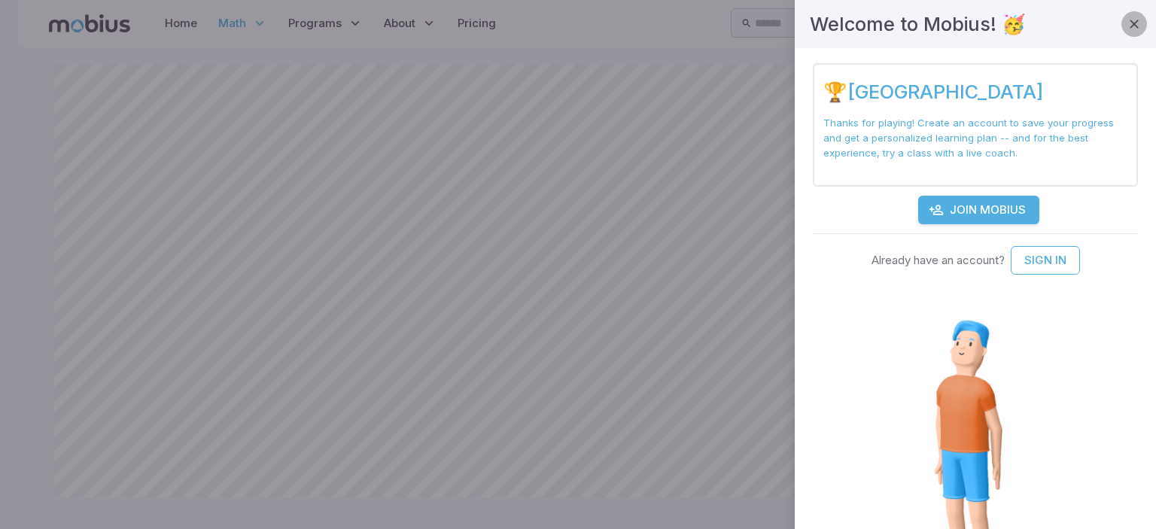
click at [1128, 12] on button "button" at bounding box center [1134, 24] width 26 height 26
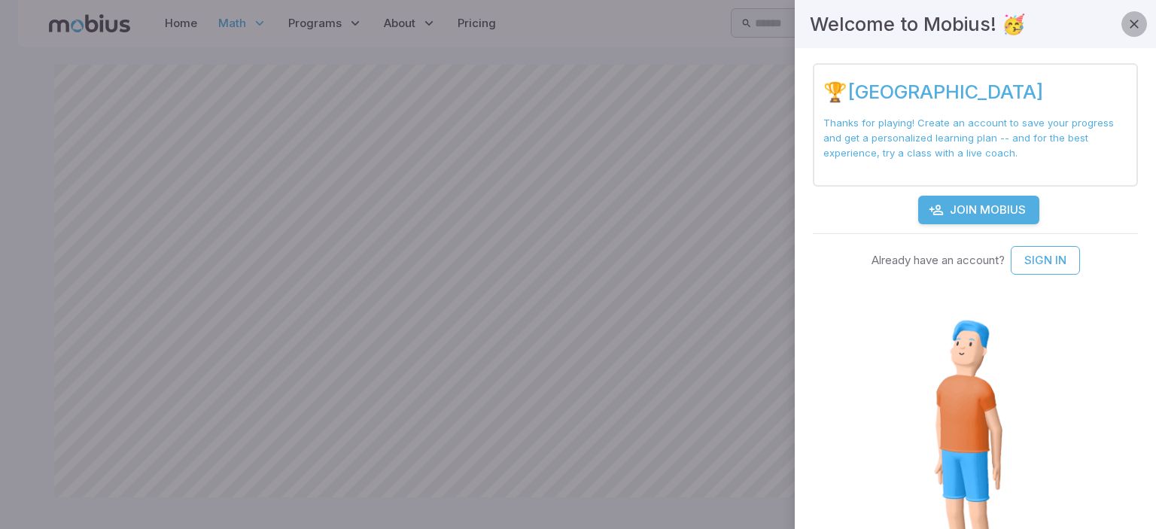
click at [1128, 12] on button "button" at bounding box center [1134, 24] width 26 height 26
drag, startPoint x: 1128, startPoint y: 2, endPoint x: 1123, endPoint y: 23, distance: 22.3
click at [1123, 23] on div "Welcome to Mobius! 🥳" at bounding box center [974, 24] width 361 height 48
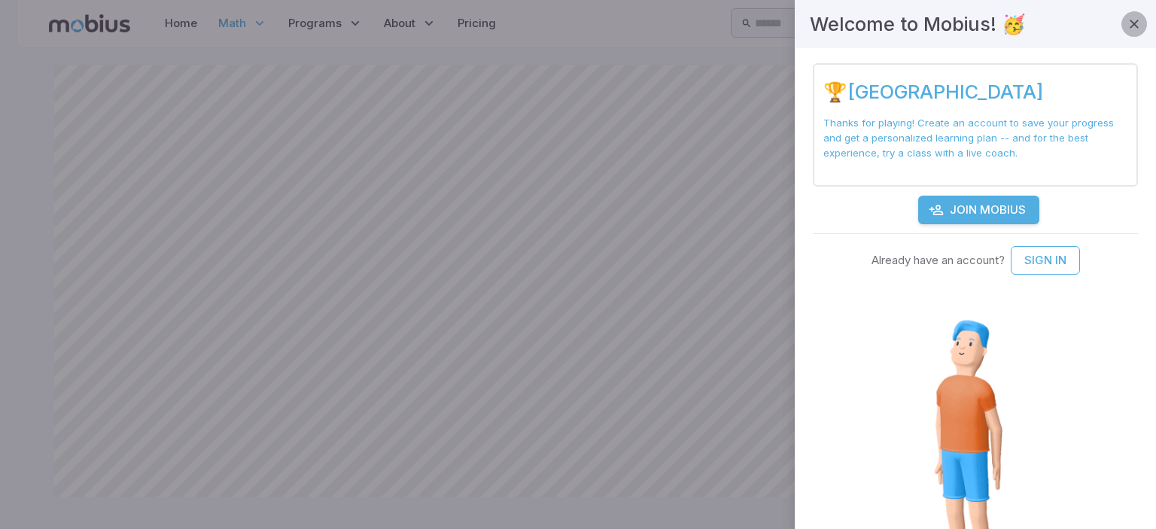
click at [1126, 23] on icon "button" at bounding box center [1133, 24] width 15 height 15
drag, startPoint x: 1122, startPoint y: 23, endPoint x: 1106, endPoint y: -75, distance: 99.9
click at [1106, 0] on html "Home Math Grade 1 Grade 2 Grade 3 Grade 4 Grade 5 Grade 6 Grade 7 Grade 8 Grade…" at bounding box center [578, 264] width 1156 height 529
click at [1132, 17] on button "button" at bounding box center [1134, 24] width 26 height 26
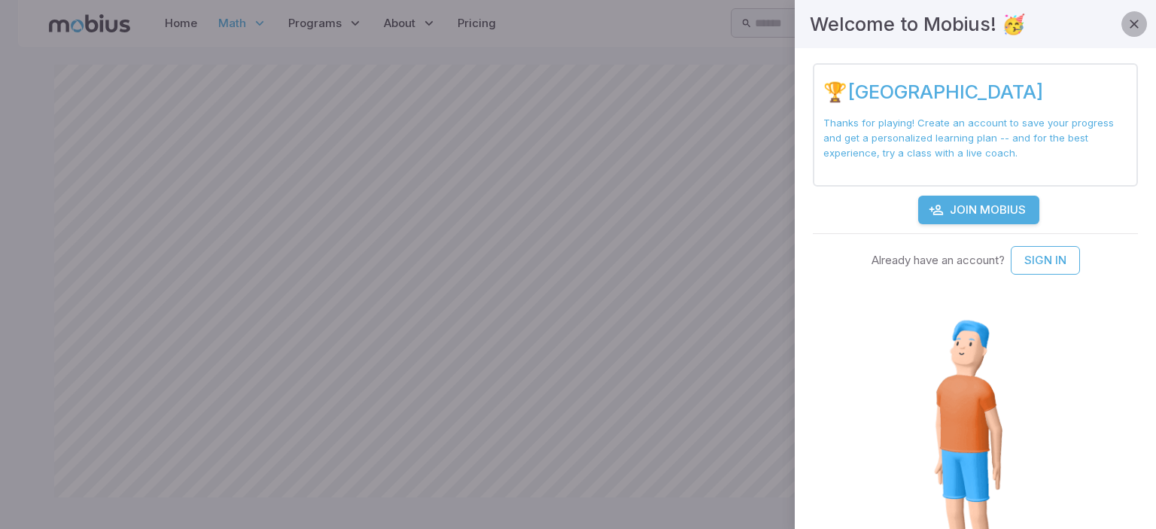
click at [1132, 17] on button "button" at bounding box center [1134, 24] width 26 height 26
click at [1132, 16] on button "button" at bounding box center [1134, 24] width 26 height 26
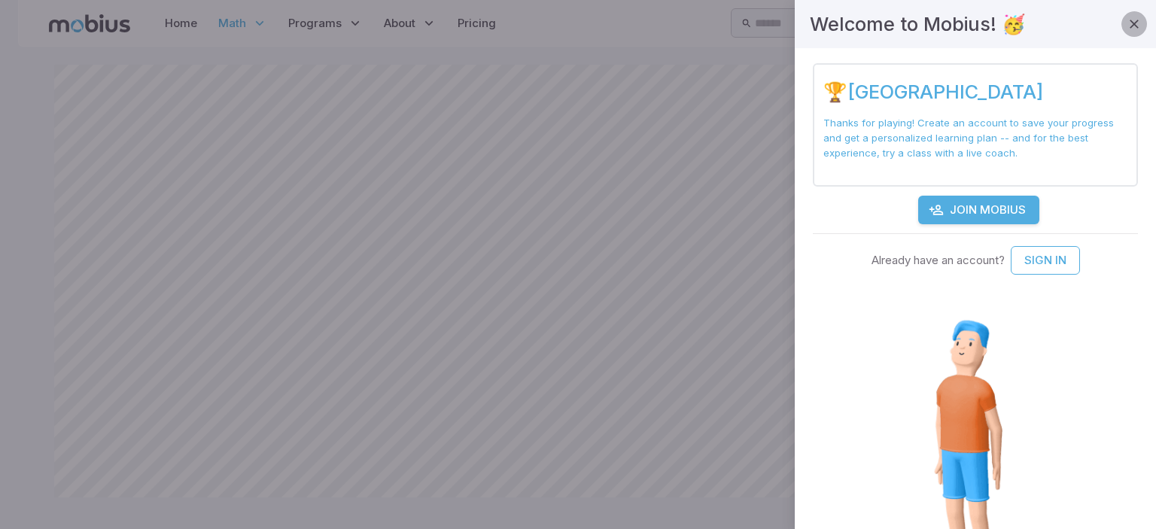
click at [1132, 16] on button "button" at bounding box center [1134, 24] width 26 height 26
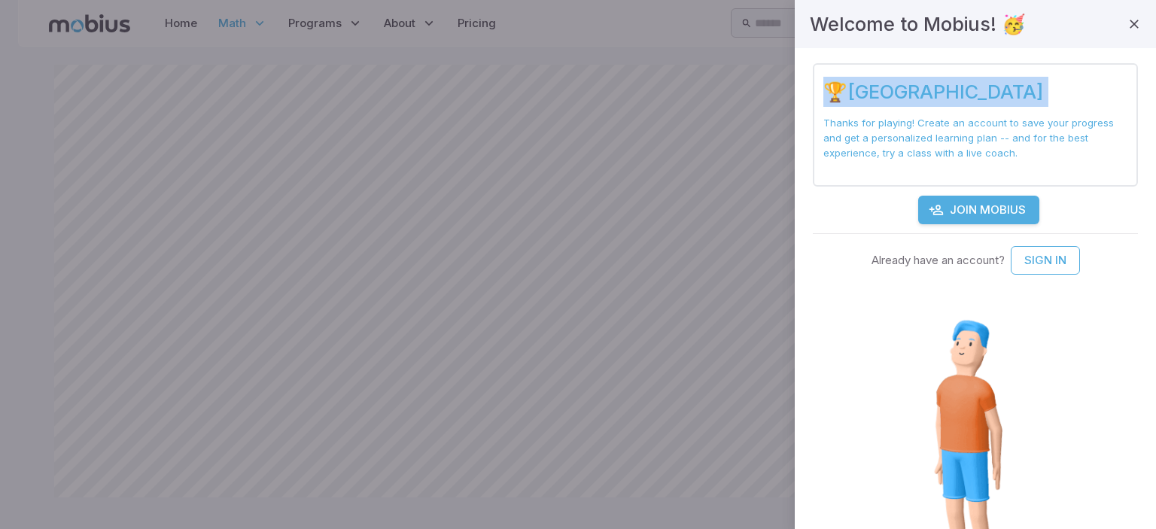
click at [1132, 15] on div at bounding box center [1134, 24] width 26 height 30
click at [1126, 18] on icon "button" at bounding box center [1133, 24] width 15 height 15
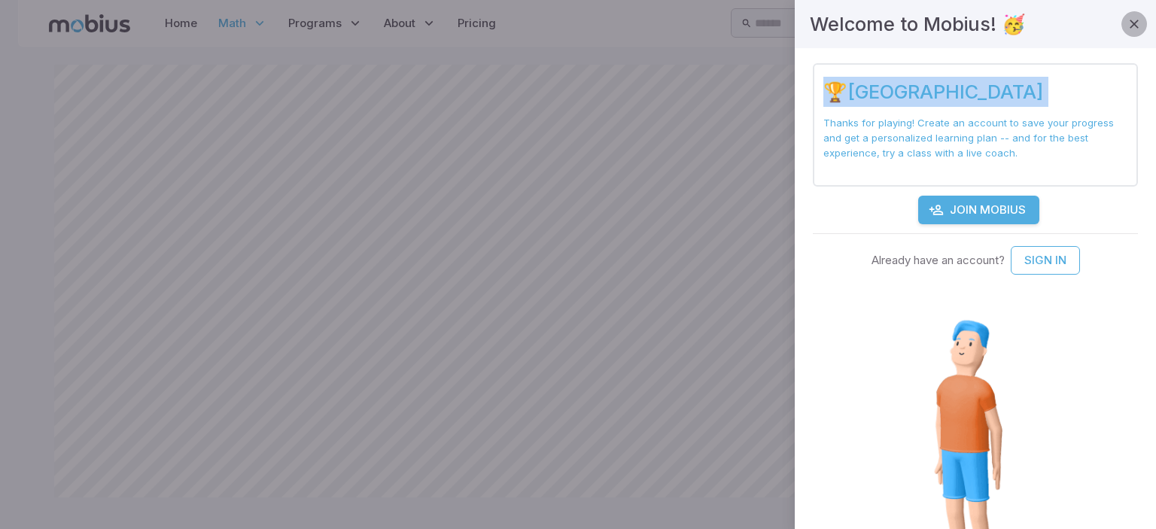
click at [1126, 18] on icon "button" at bounding box center [1133, 24] width 15 height 15
drag, startPoint x: 1122, startPoint y: 23, endPoint x: 1155, endPoint y: -7, distance: 43.7
click at [1144, 0] on html "Home Math Grade 1 Grade 2 Grade 3 Grade 4 Grade 5 Grade 6 Grade 7 Grade 8 Grade…" at bounding box center [578, 264] width 1156 height 529
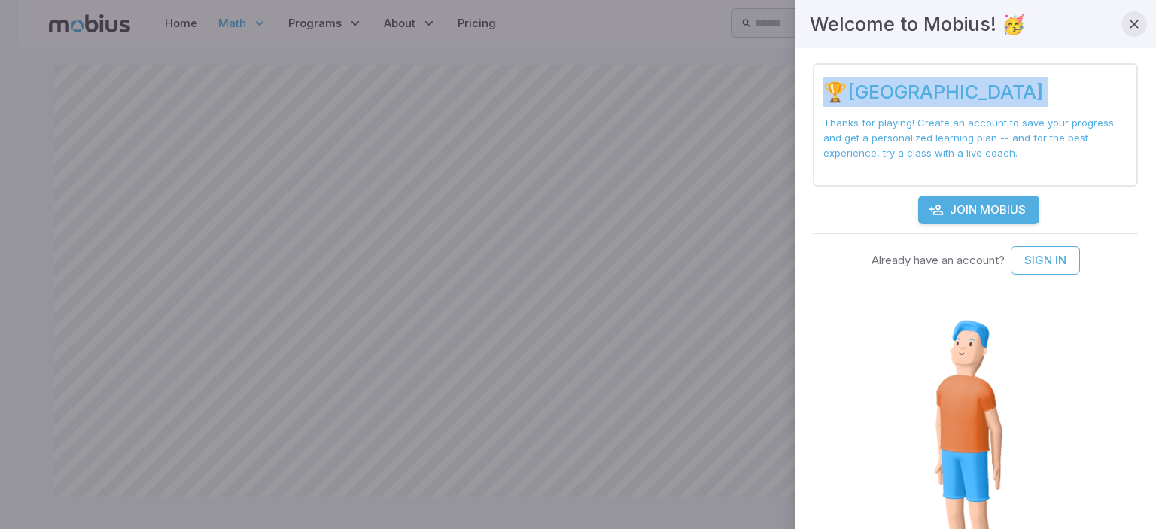
click at [1126, 23] on icon "button" at bounding box center [1133, 24] width 15 height 15
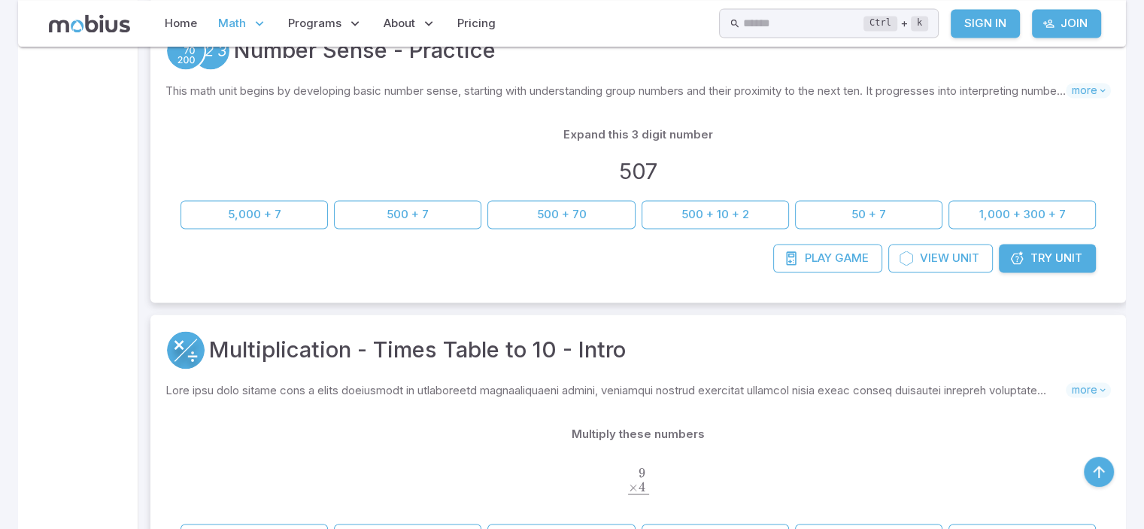
scroll to position [2146, 0]
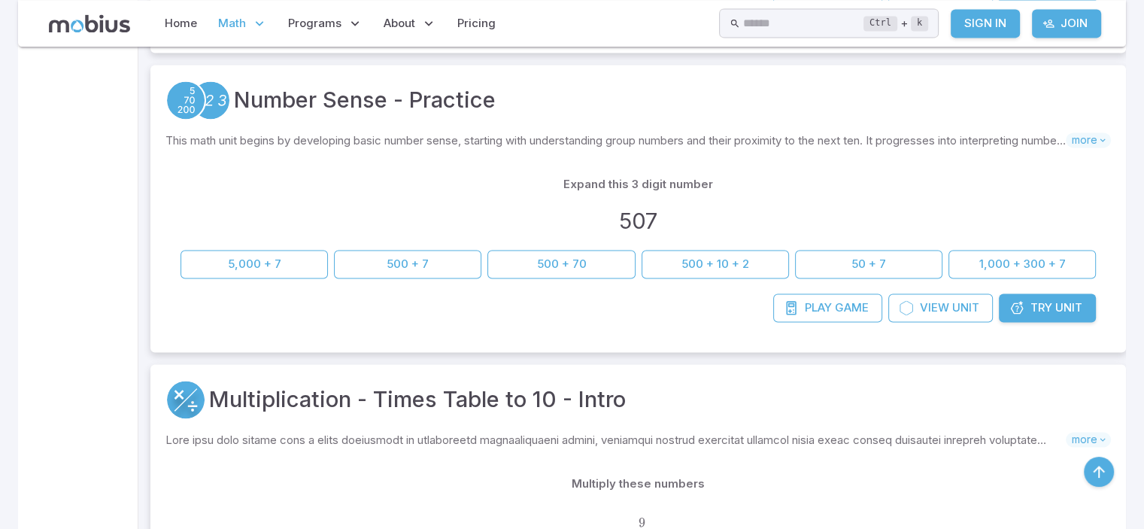
click at [1085, 298] on link "Try Unit" at bounding box center [1047, 307] width 97 height 29
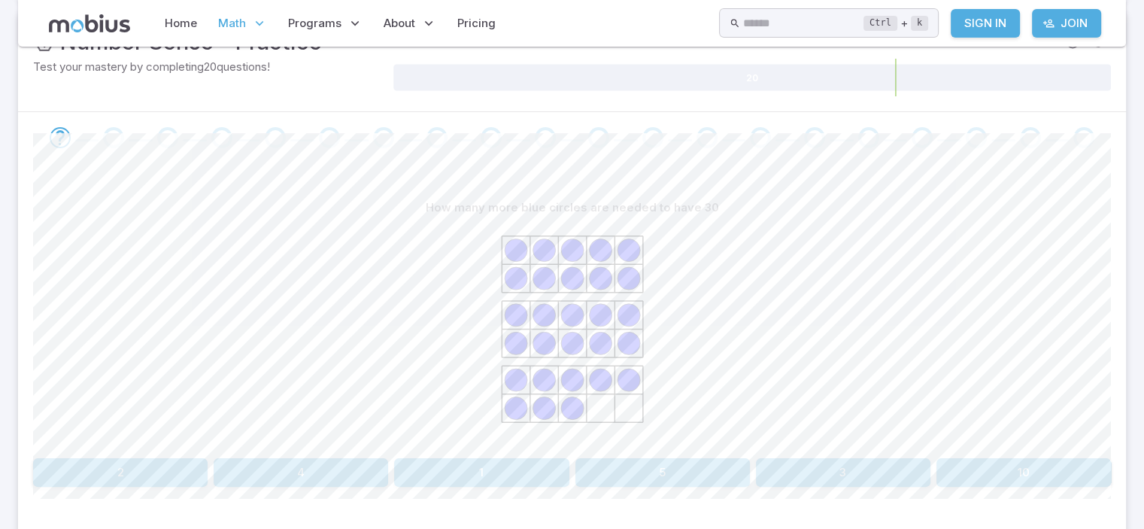
scroll to position [245, 0]
click at [964, 428] on div at bounding box center [572, 341] width 1078 height 230
click at [818, 485] on button "3" at bounding box center [843, 476] width 175 height 29
